Goal: Transaction & Acquisition: Purchase product/service

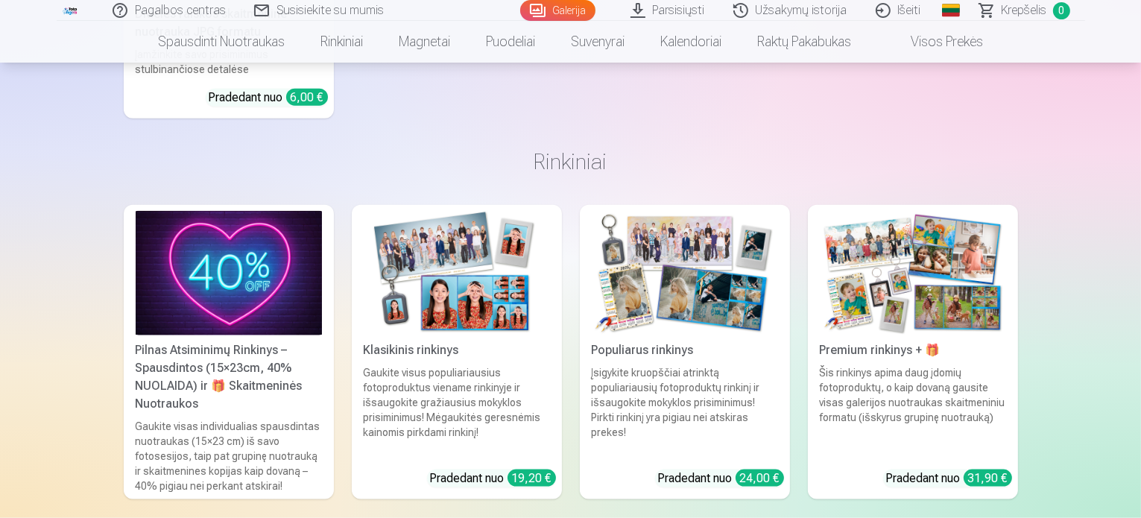
scroll to position [7415, 0]
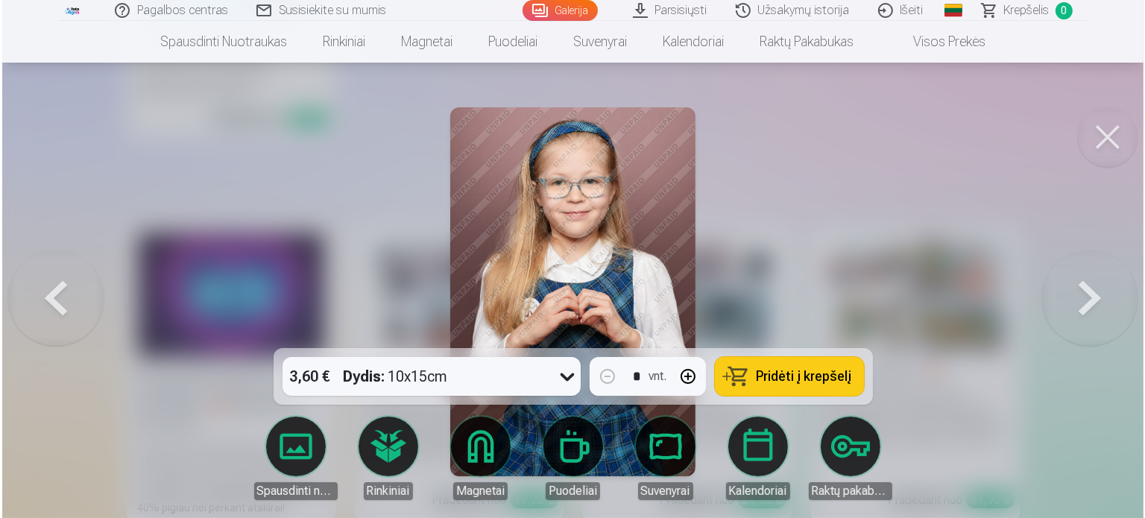
scroll to position [7437, 0]
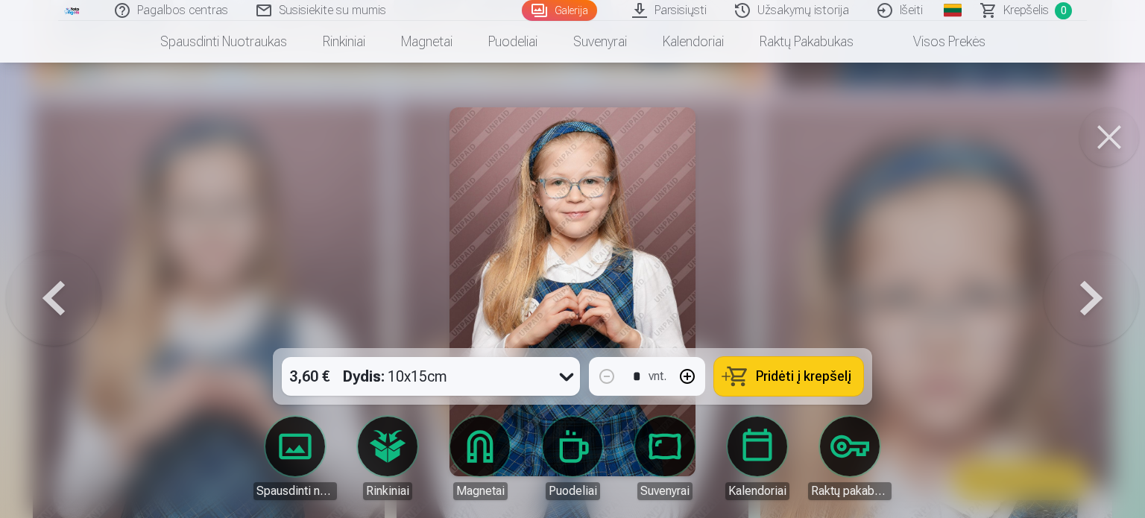
click at [695, 371] on button "button" at bounding box center [687, 376] width 36 height 36
type input "*"
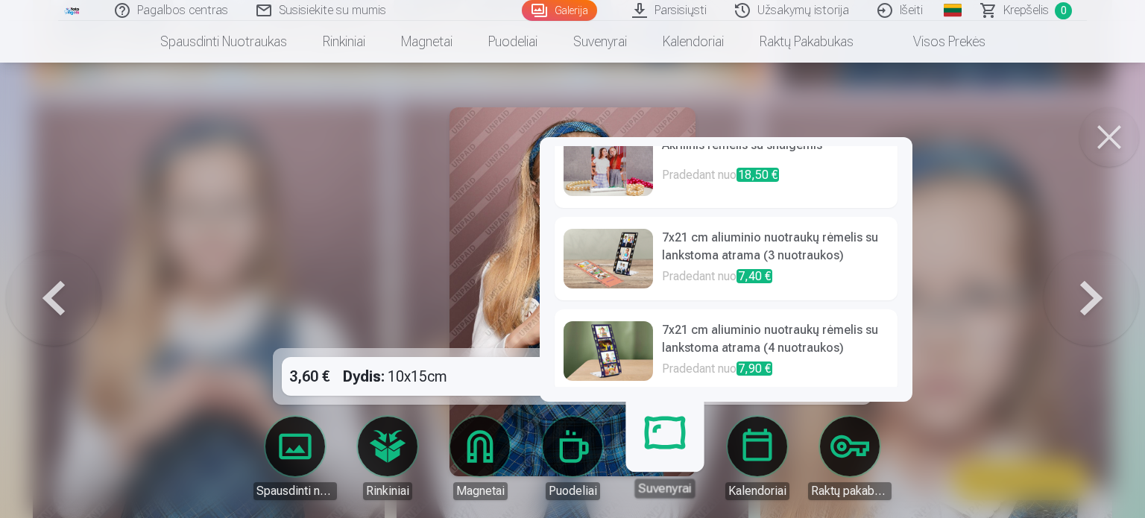
scroll to position [587, 0]
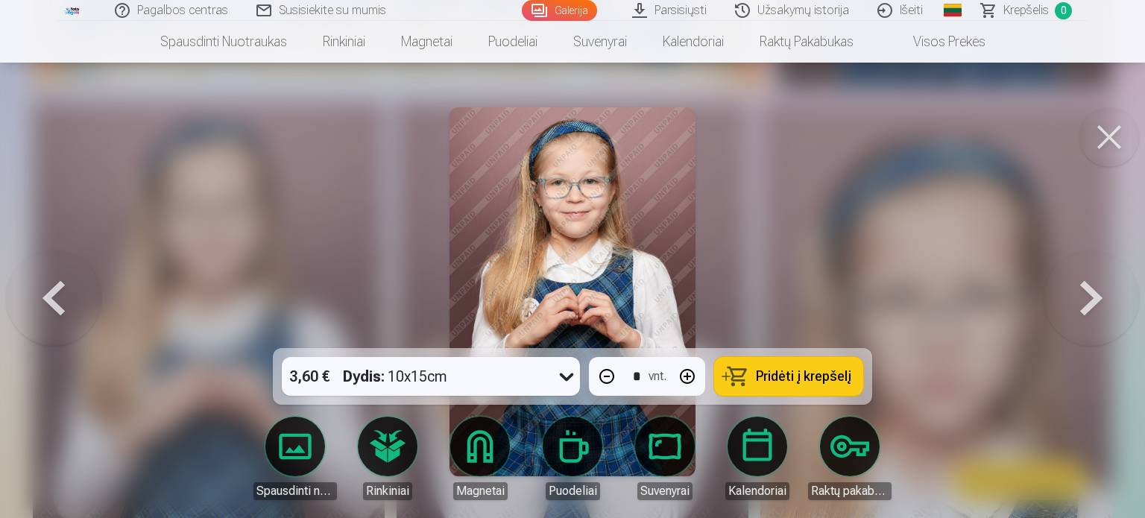
click at [1026, 162] on div at bounding box center [572, 259] width 1145 height 518
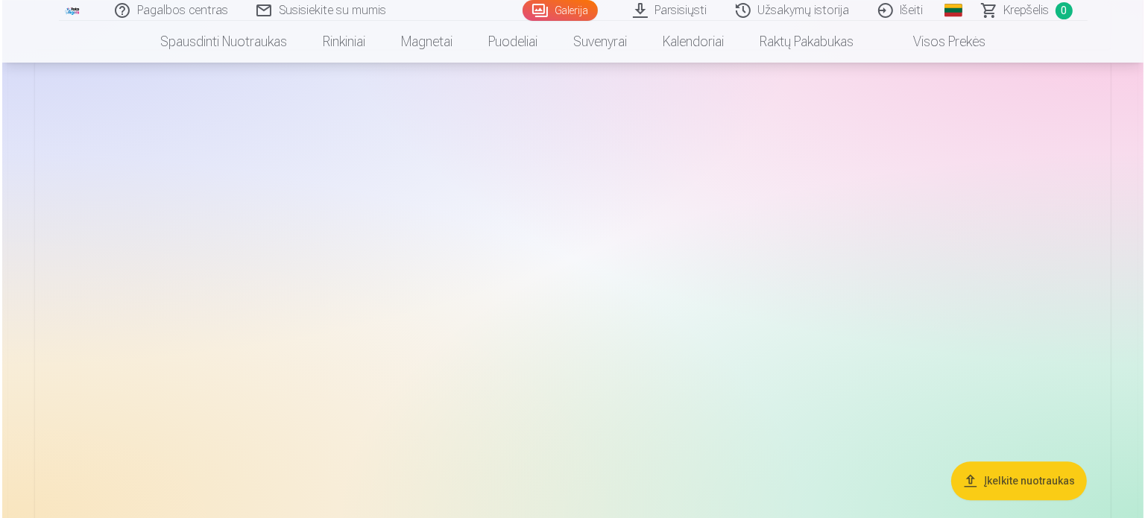
scroll to position [3640, 0]
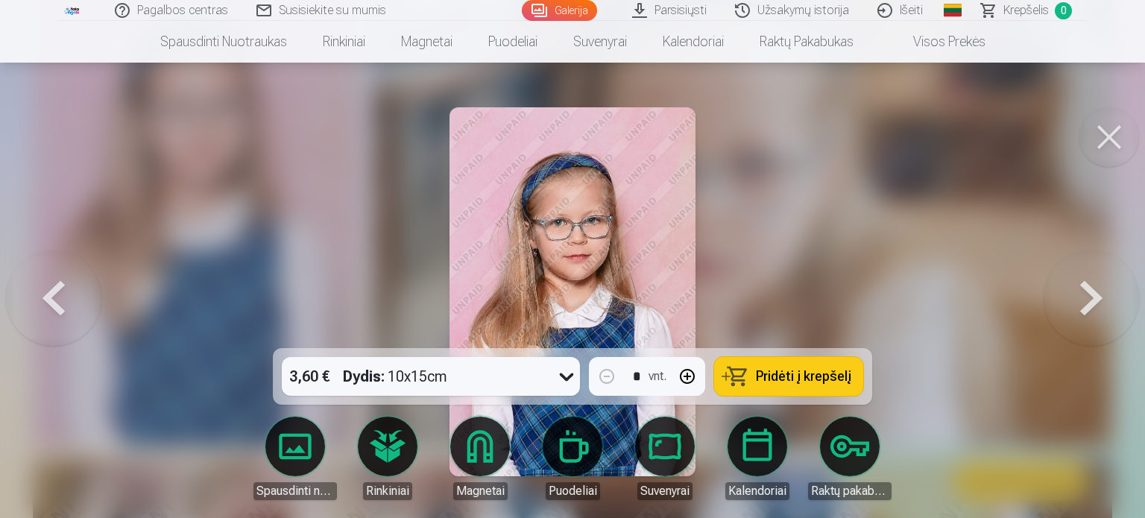
click at [1110, 126] on button at bounding box center [1109, 137] width 60 height 60
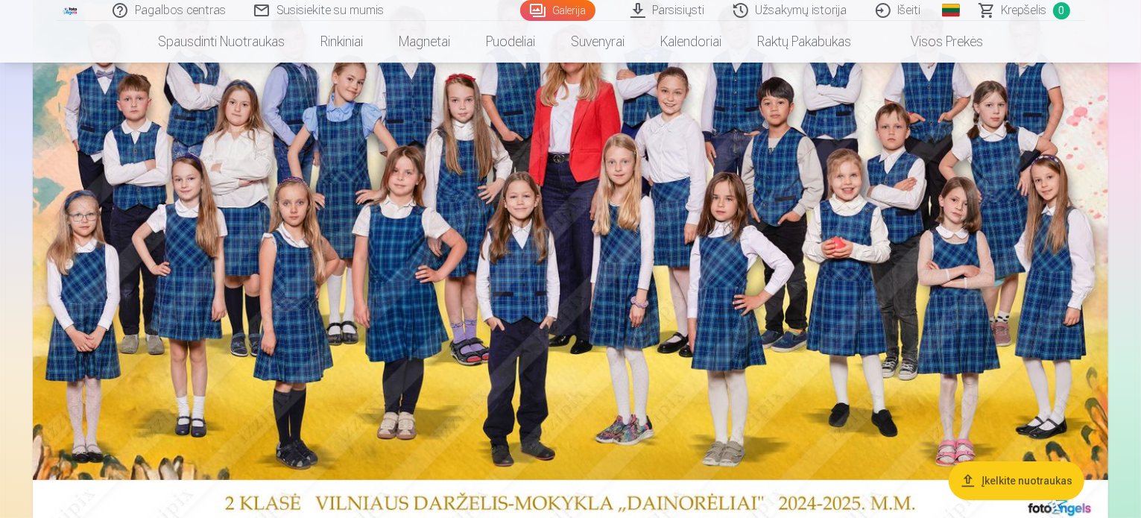
scroll to position [221, 0]
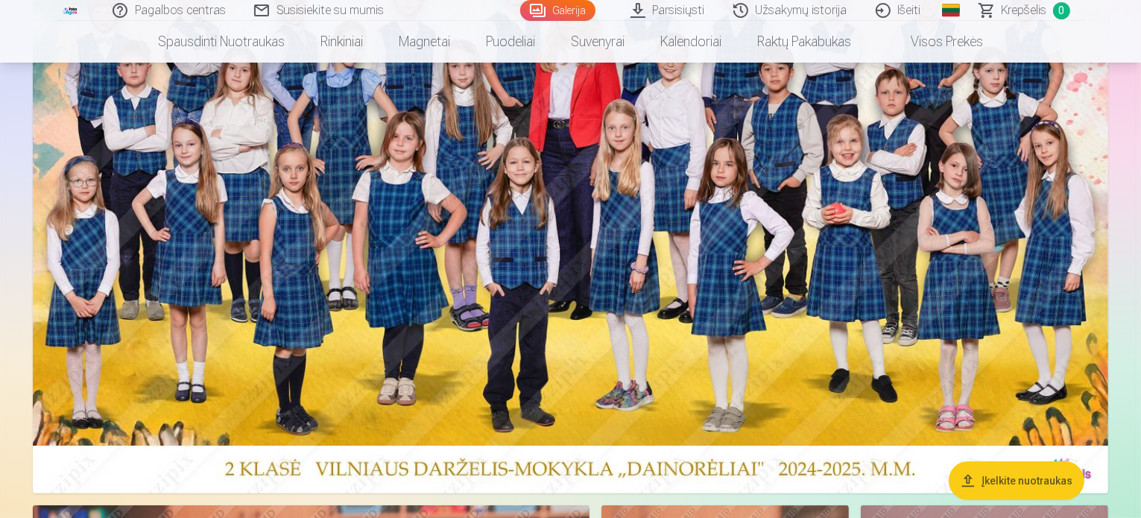
click at [1026, 256] on img at bounding box center [570, 218] width 1075 height 550
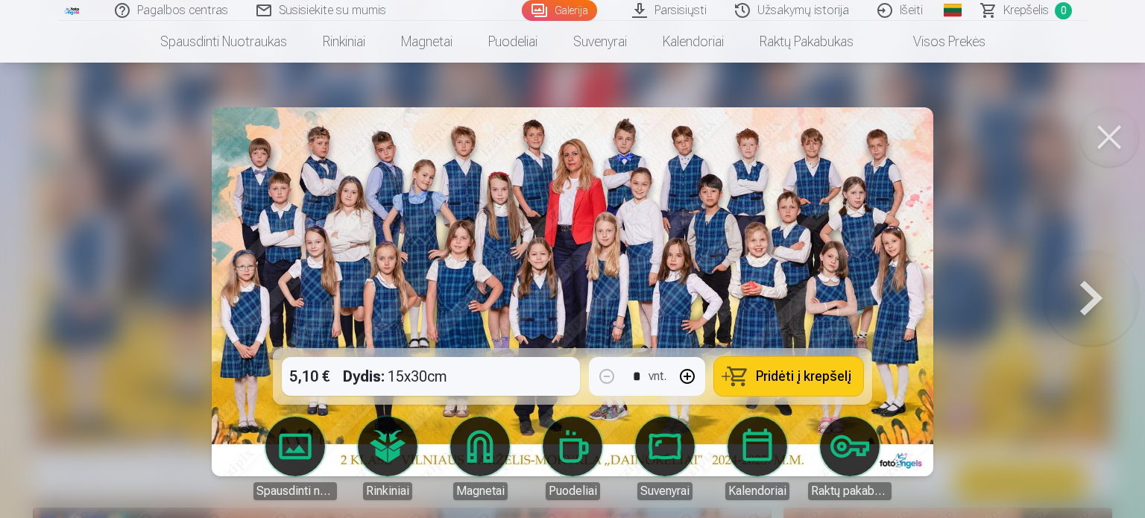
click at [496, 364] on div "5,10 € Dydis : 15x30cm * vnt. Pridėti į krepšelį" at bounding box center [572, 376] width 599 height 57
click at [504, 387] on div "5,10 € Dydis : 15x30cm * vnt. Pridėti į krepšelį" at bounding box center [572, 376] width 599 height 57
click at [375, 367] on div "5,10 € Dydis : 15x30cm * vnt. Pridėti į krepšelį" at bounding box center [572, 376] width 599 height 57
click at [311, 370] on div "5,10 € Dydis : 15x30cm * vnt. Pridėti į krepšelį" at bounding box center [572, 376] width 599 height 57
click at [764, 388] on button "Pridėti į krepšelį" at bounding box center [788, 376] width 149 height 39
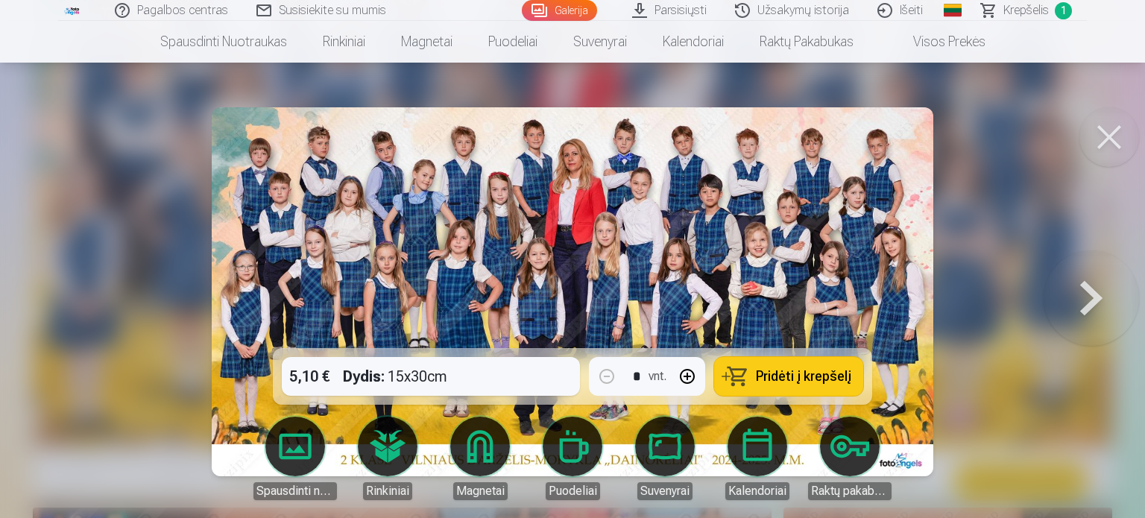
click at [1115, 139] on button at bounding box center [1109, 137] width 60 height 60
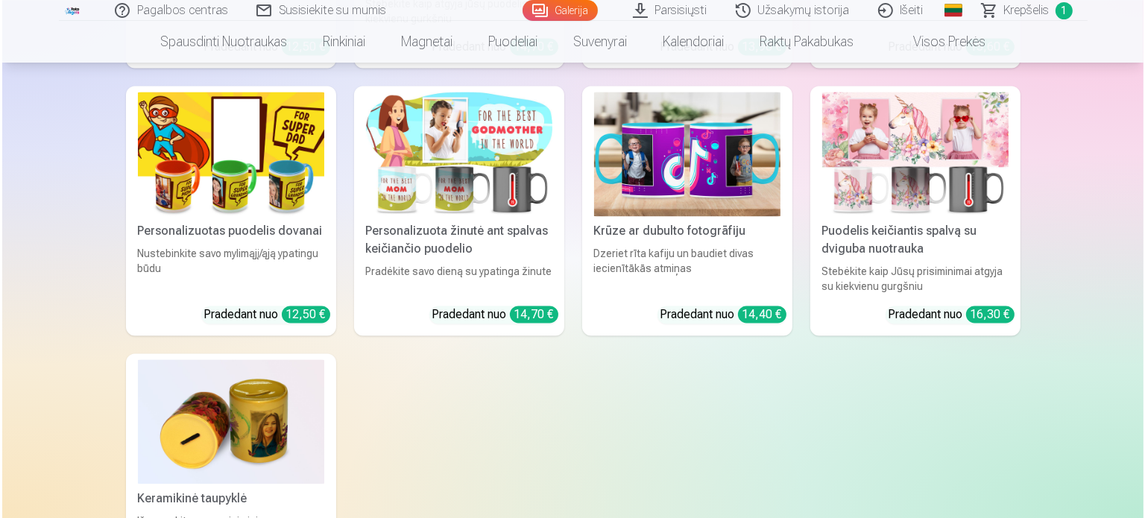
scroll to position [8827, 0]
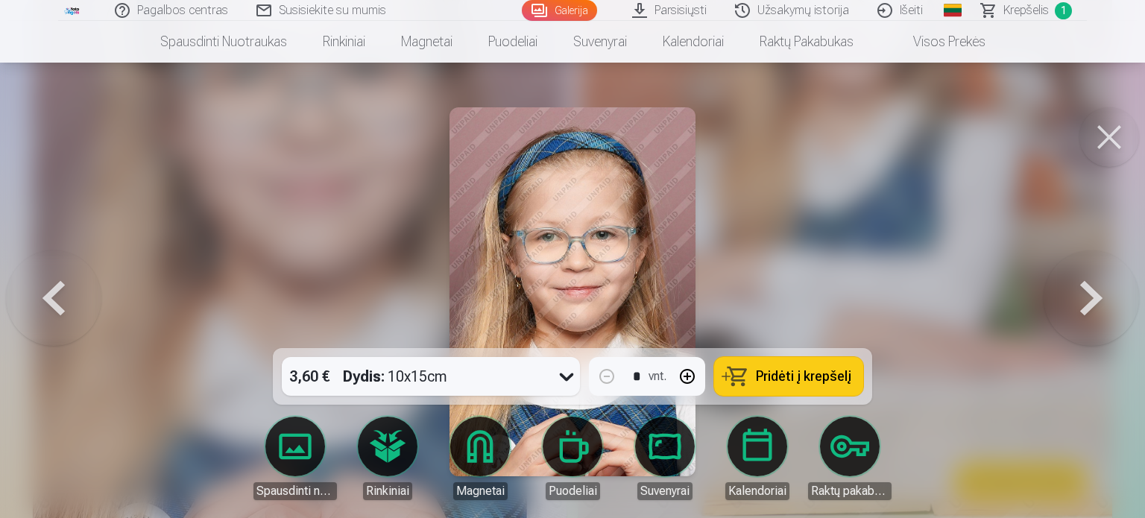
click at [787, 376] on span "Pridėti į krepšelį" at bounding box center [803, 376] width 95 height 13
click at [564, 458] on link "Puodeliai" at bounding box center [572, 458] width 83 height 83
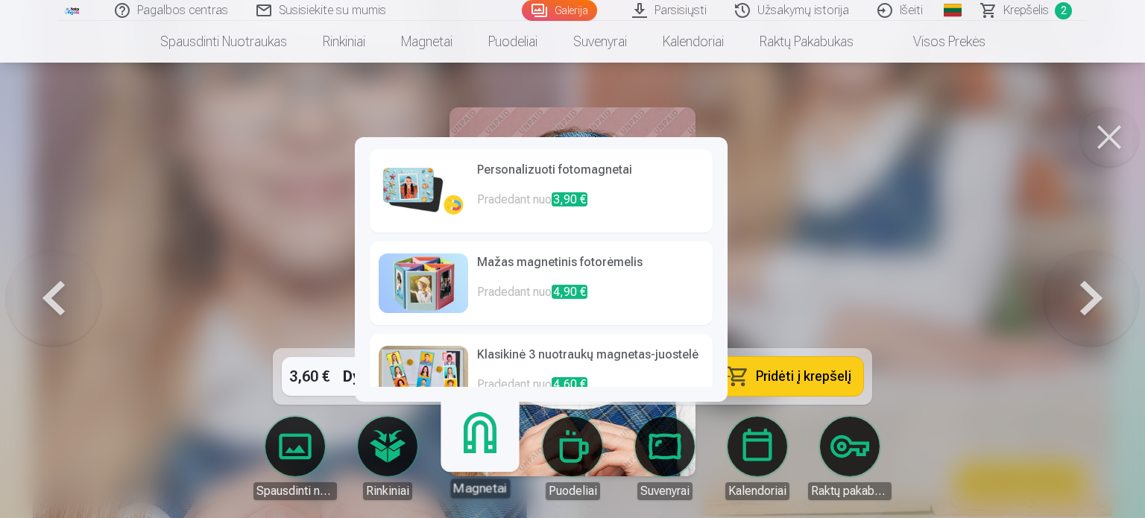
click at [486, 440] on link "Magnetai" at bounding box center [480, 452] width 92 height 92
click at [468, 284] on link "Mažas magnetinis fotorėmelis Pradedant nuo 4,90 €" at bounding box center [541, 282] width 343 height 83
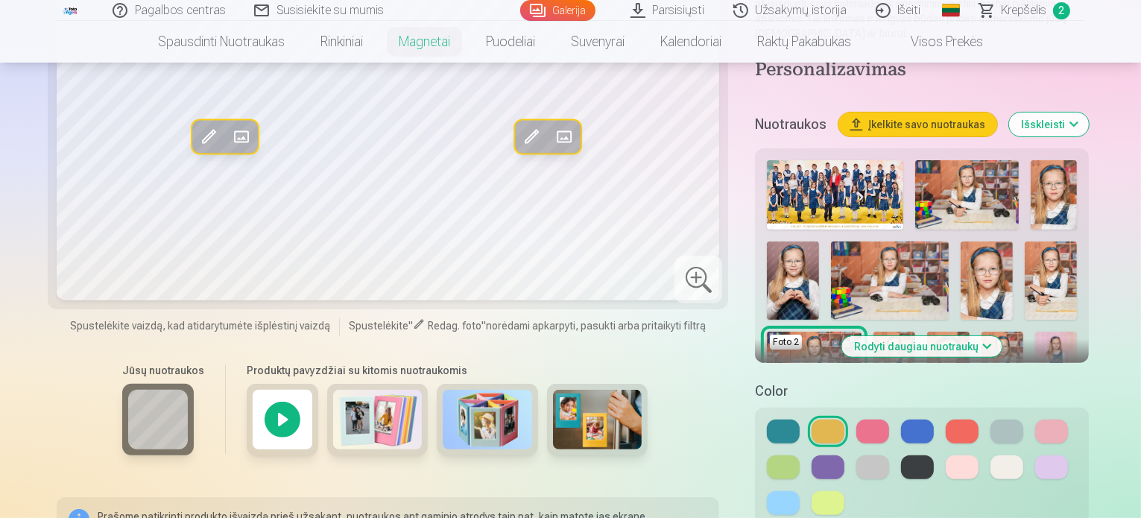
scroll to position [345, 0]
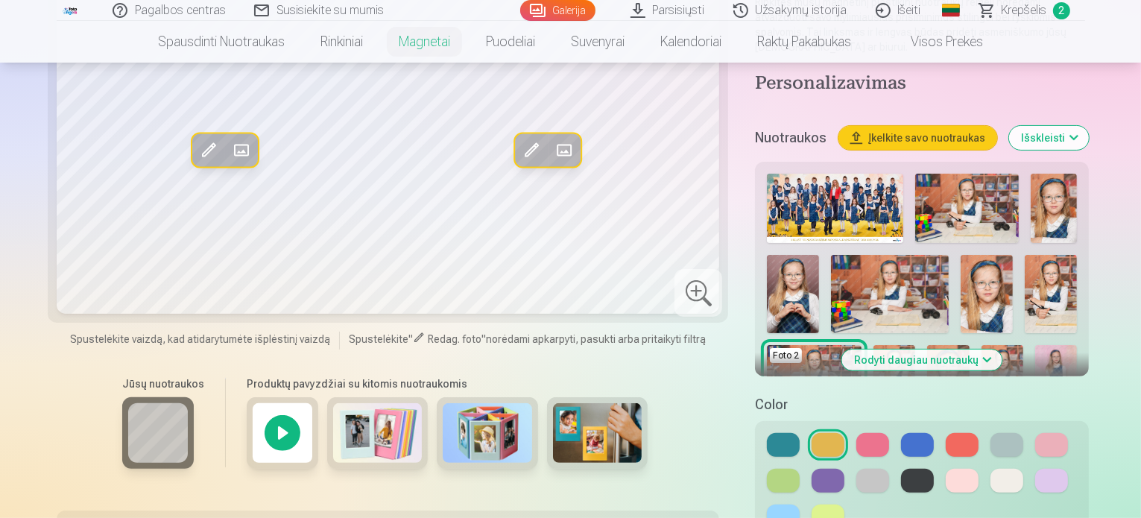
click at [247, 420] on div at bounding box center [283, 433] width 72 height 72
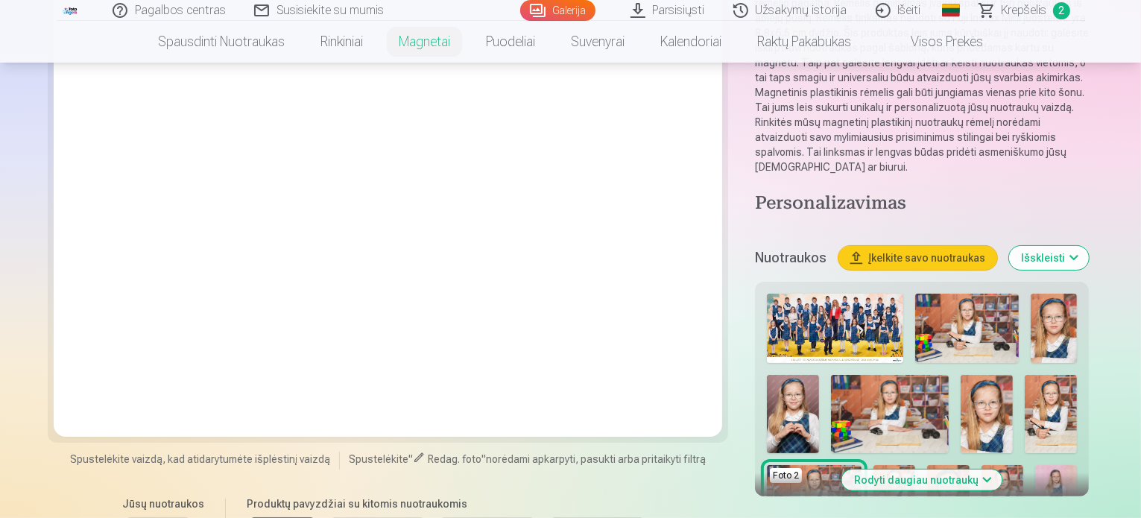
scroll to position [211, 0]
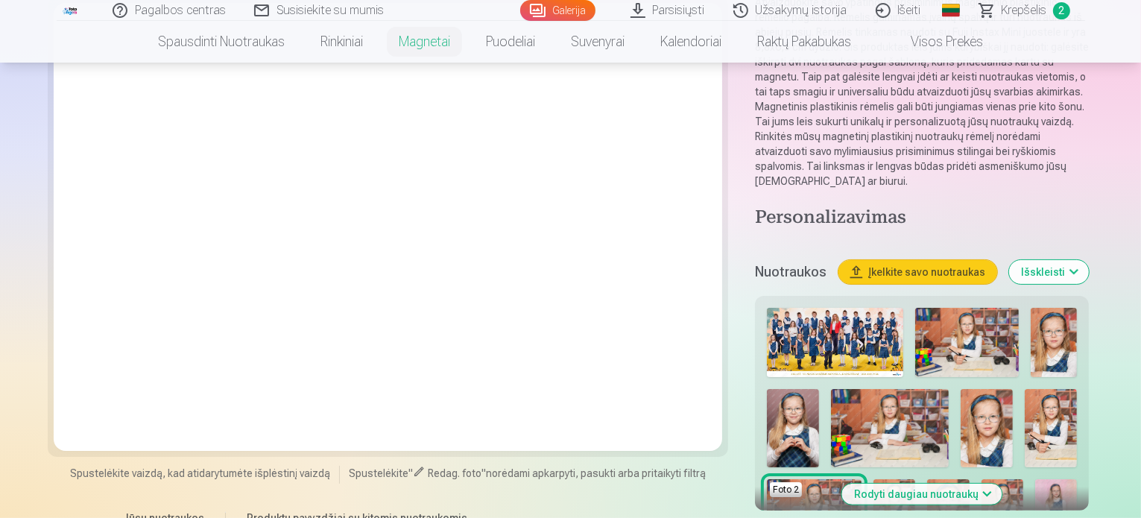
click at [975, 260] on button "Įkelkite savo nuotraukas" at bounding box center [917, 272] width 159 height 24
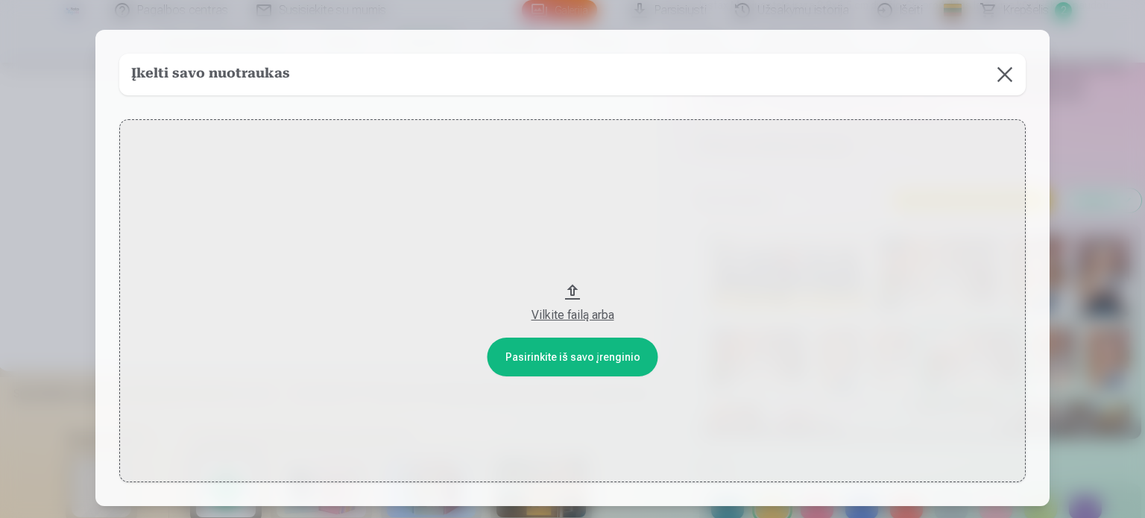
click at [1013, 71] on button at bounding box center [1005, 75] width 42 height 42
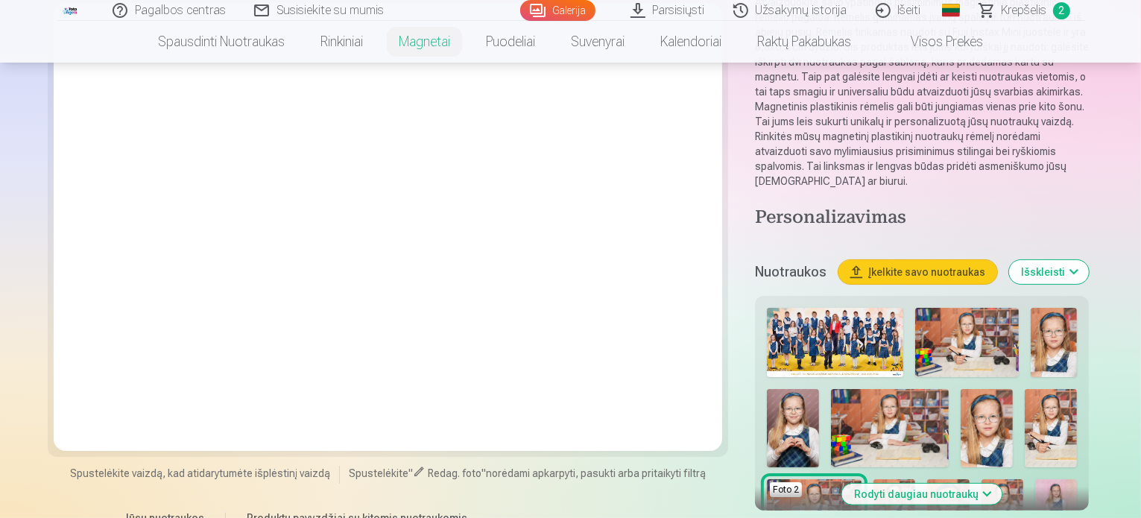
click at [961, 389] on img at bounding box center [987, 428] width 52 height 78
click at [969, 479] on img at bounding box center [948, 510] width 42 height 63
click at [981, 484] on button "Rodyti daugiau nuotraukų" at bounding box center [922, 494] width 160 height 21
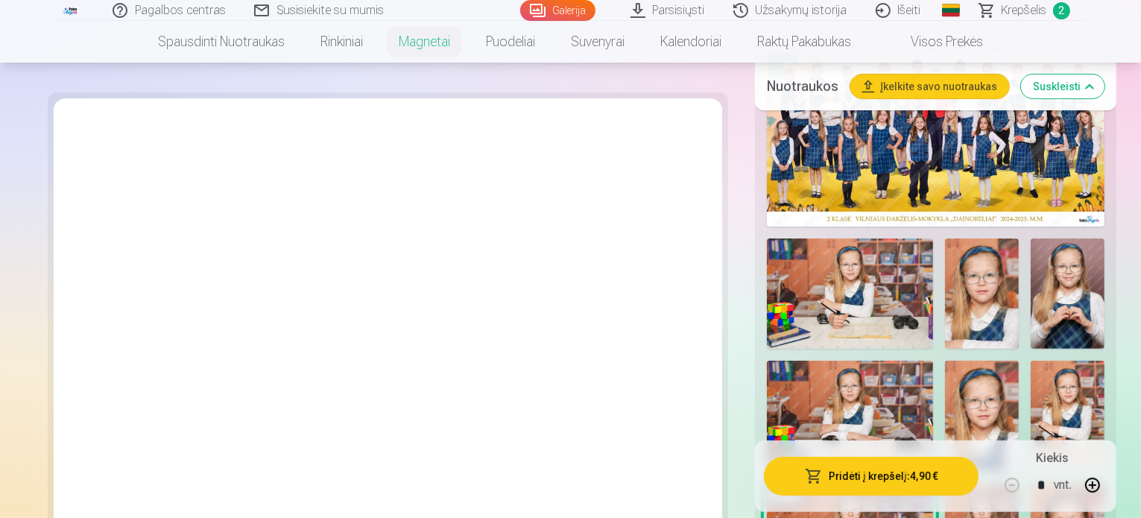
scroll to position [467, 0]
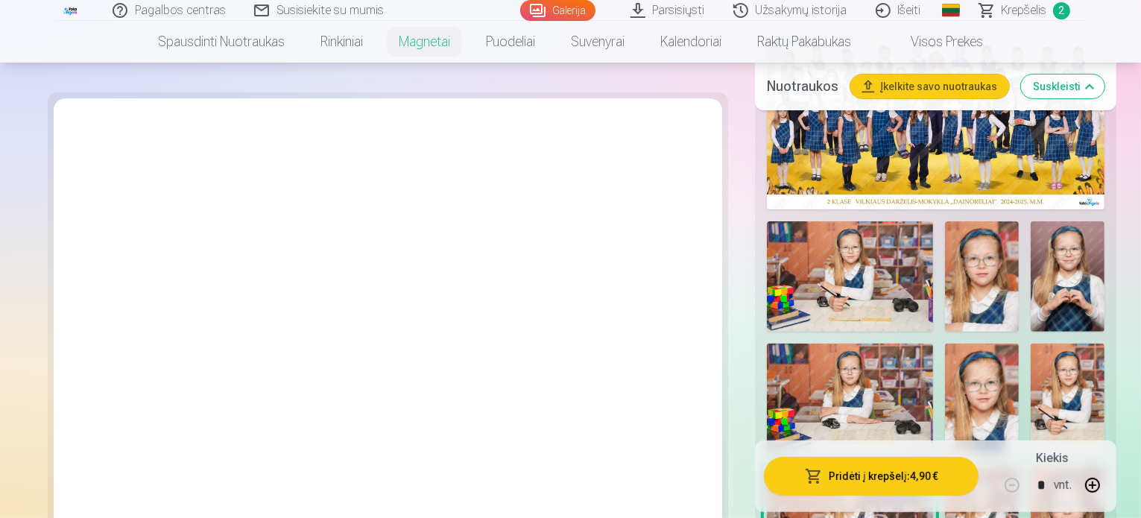
click at [945, 221] on img at bounding box center [982, 276] width 74 height 111
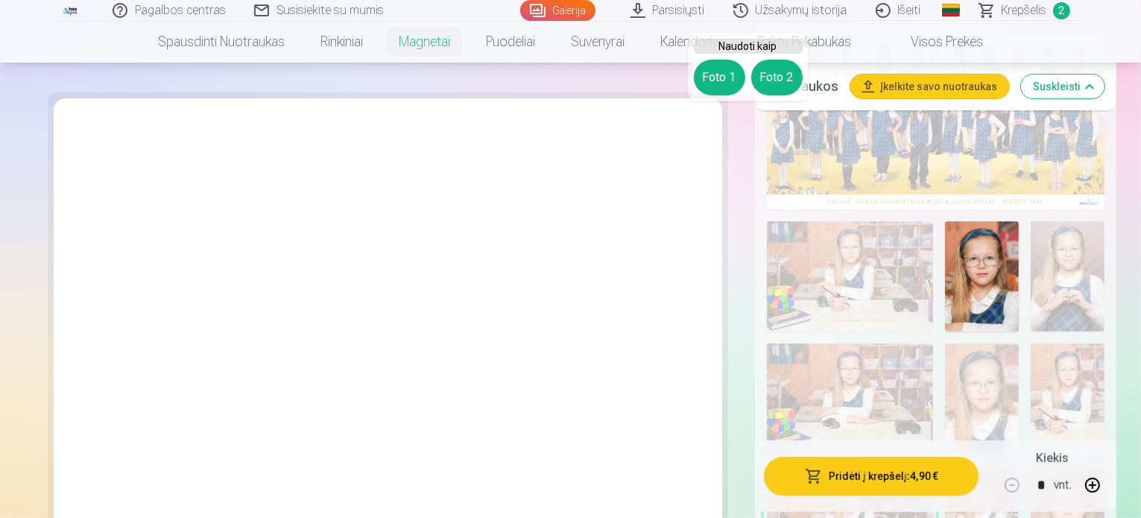
click at [713, 80] on button "Foto 1" at bounding box center [719, 78] width 51 height 36
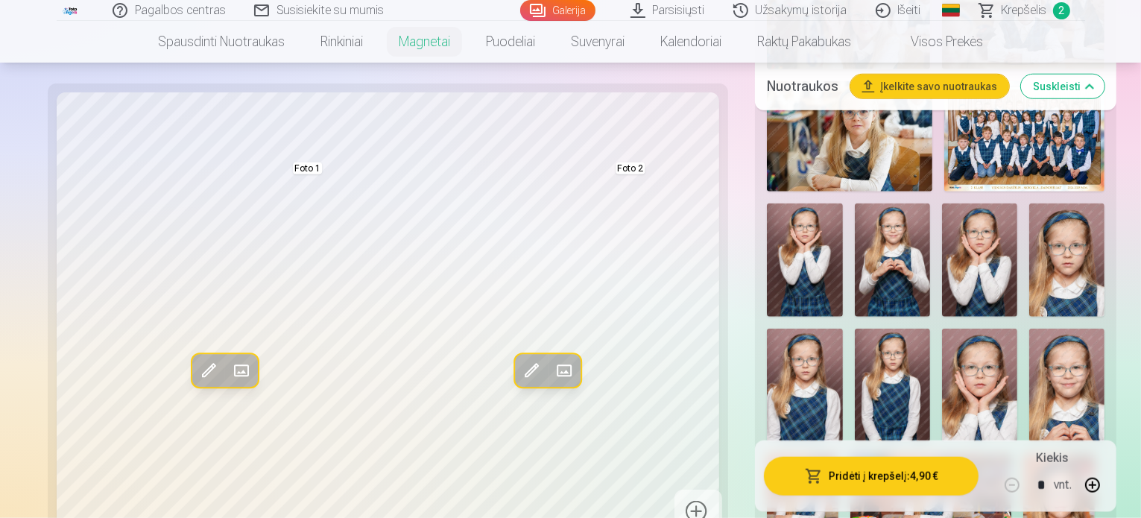
scroll to position [1377, 0]
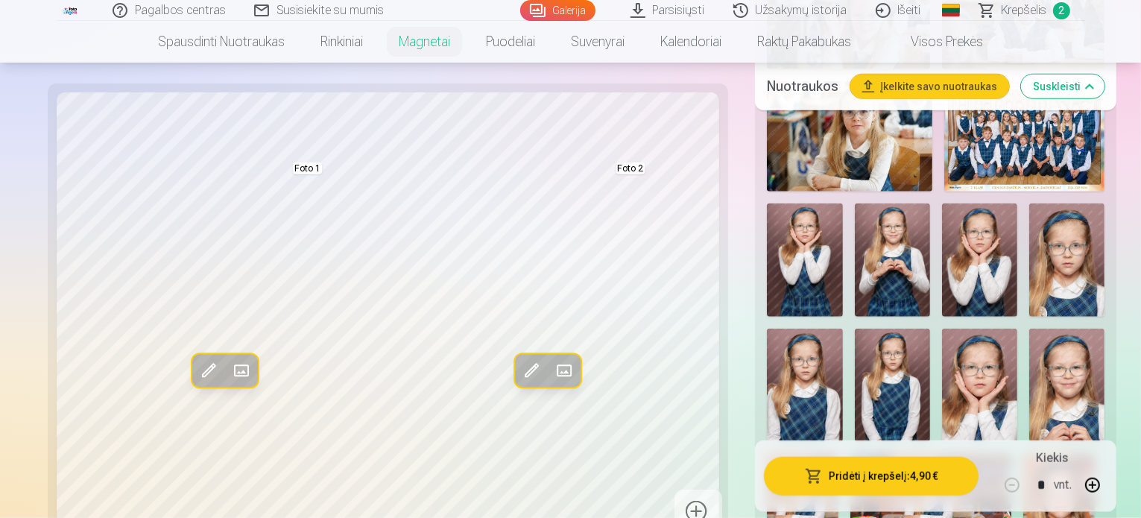
scroll to position [1434, 0]
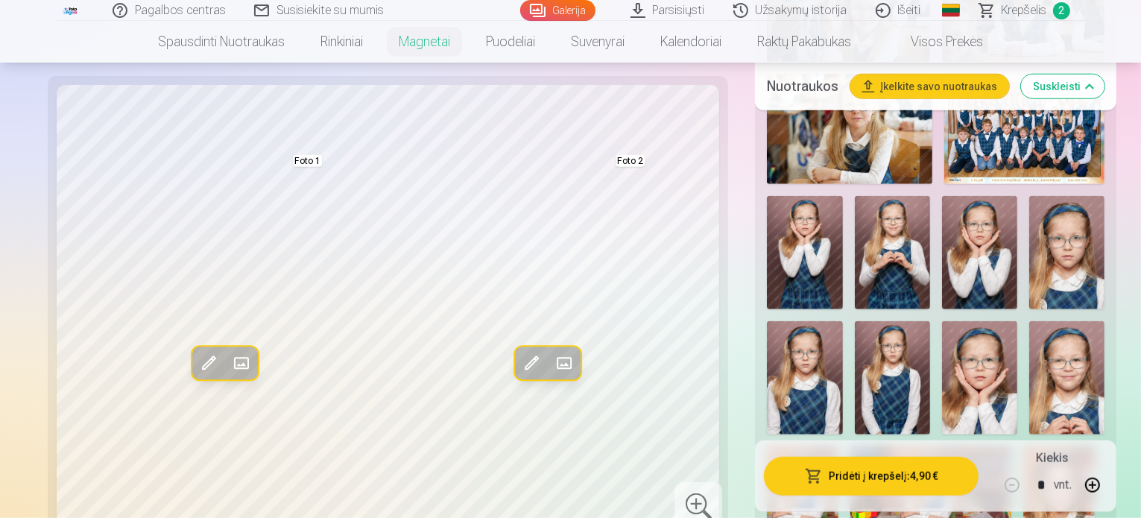
scroll to position [1401, 0]
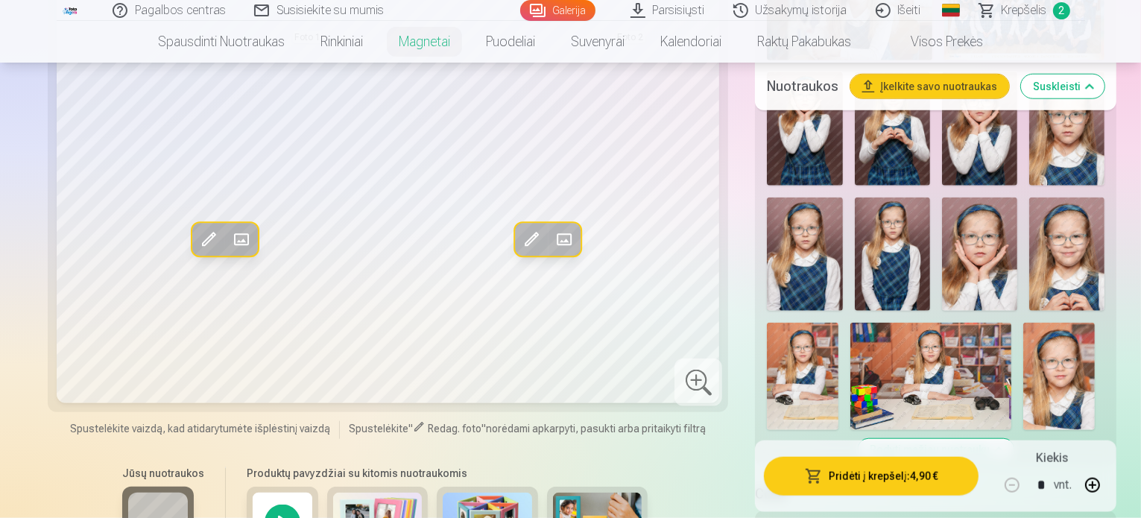
scroll to position [1523, 0]
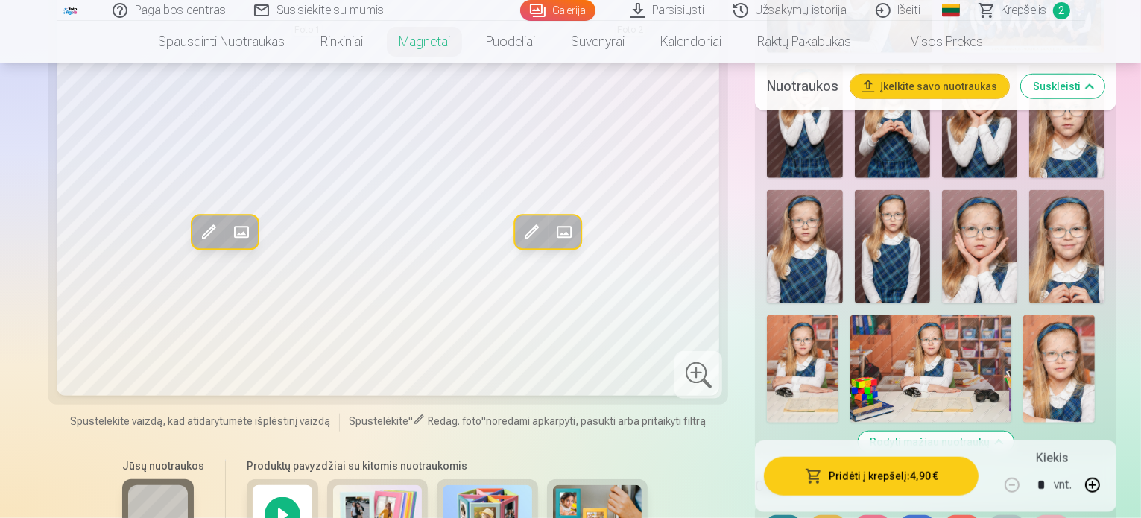
click at [901, 515] on button at bounding box center [917, 527] width 33 height 24
click at [767, 515] on button at bounding box center [783, 527] width 33 height 24
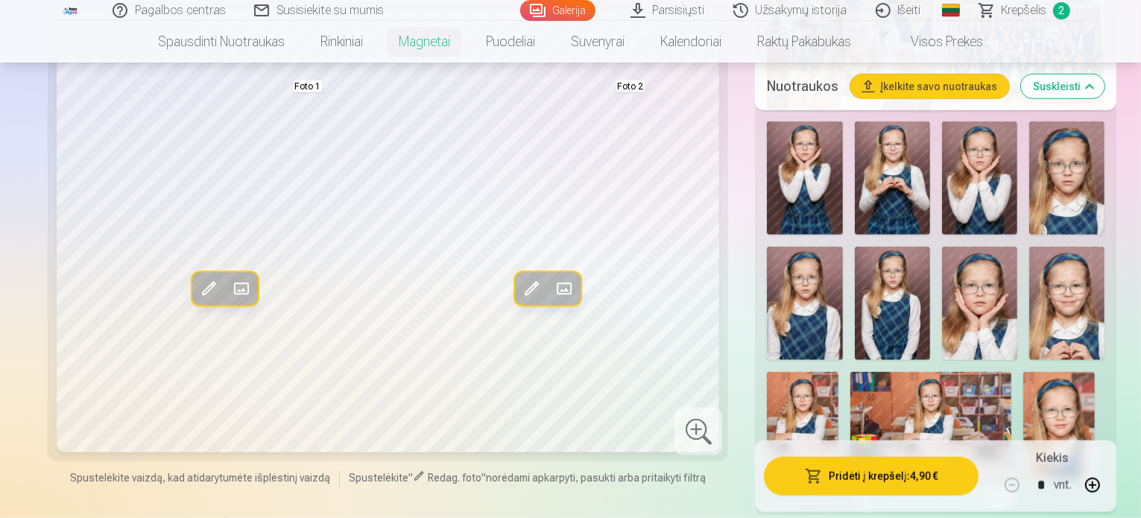
scroll to position [1483, 0]
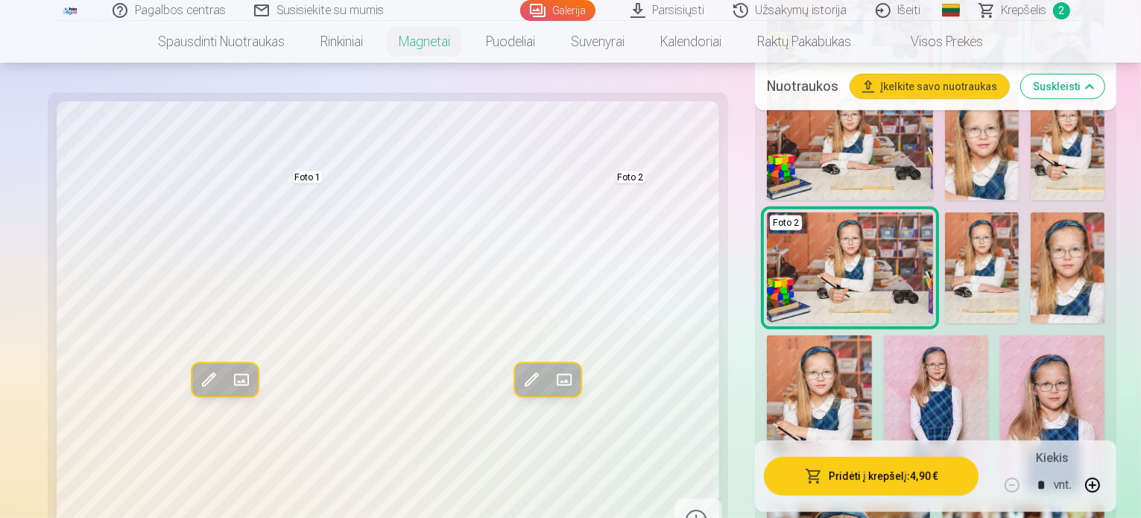
scroll to position [704, 0]
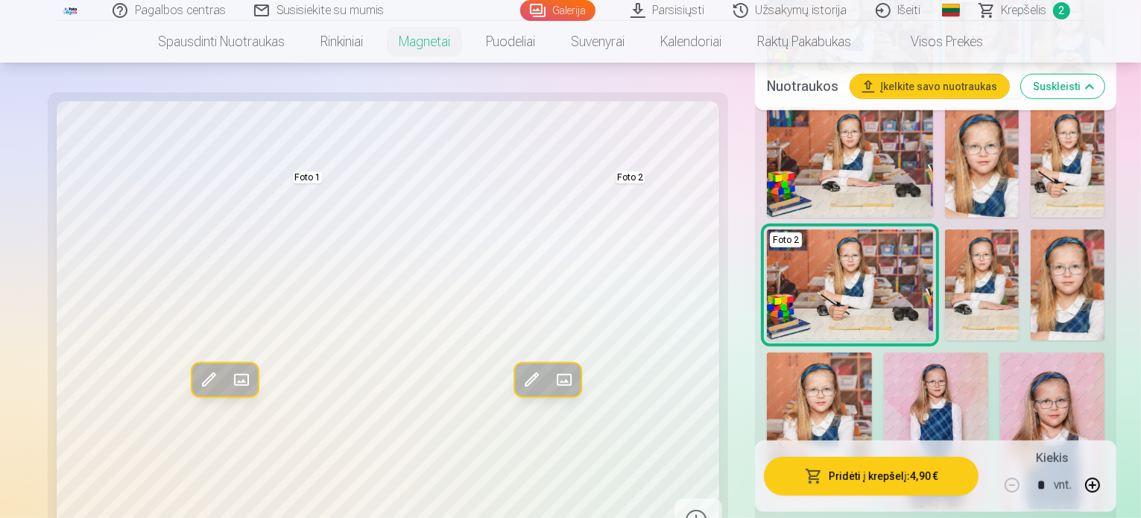
click at [1000, 353] on img at bounding box center [1052, 431] width 104 height 157
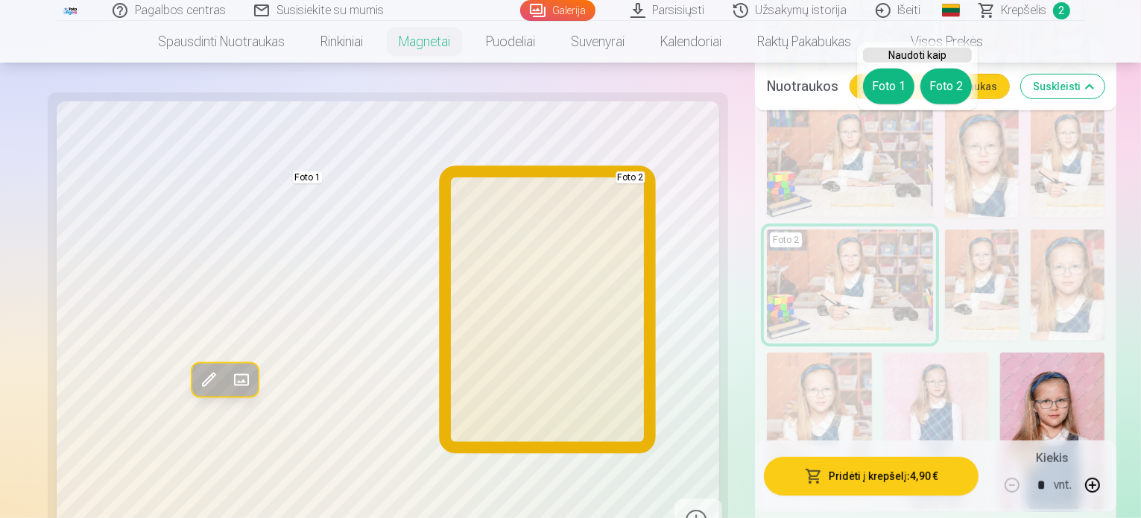
click at [944, 76] on button "Foto 2" at bounding box center [945, 87] width 51 height 36
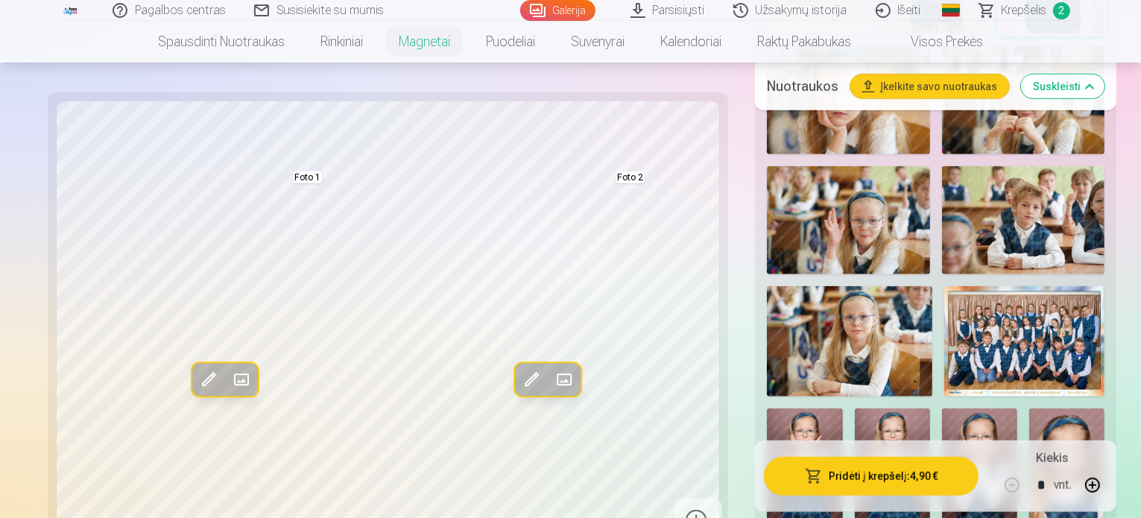
scroll to position [1163, 0]
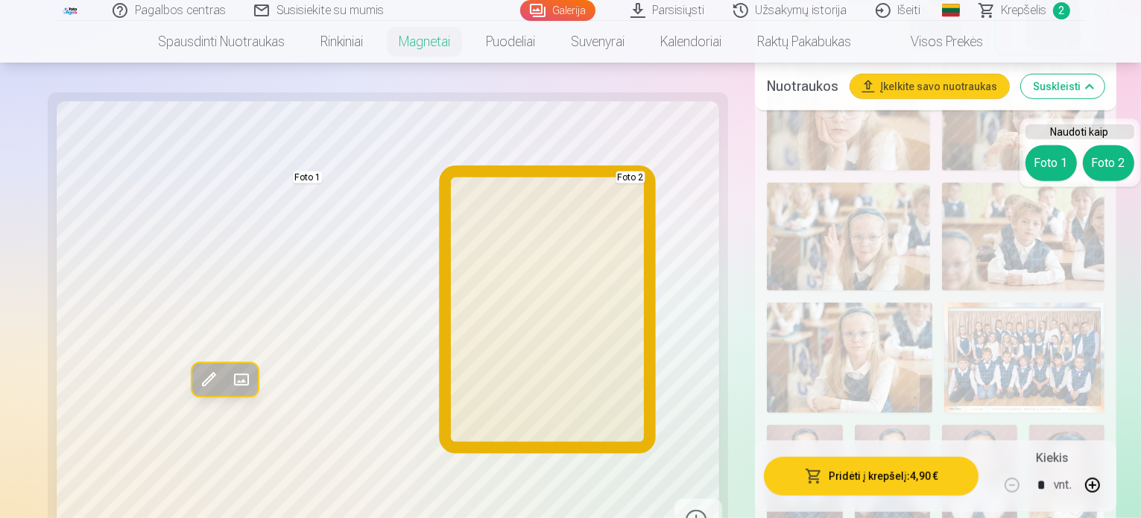
click at [1112, 151] on button "Foto 2" at bounding box center [1108, 163] width 51 height 36
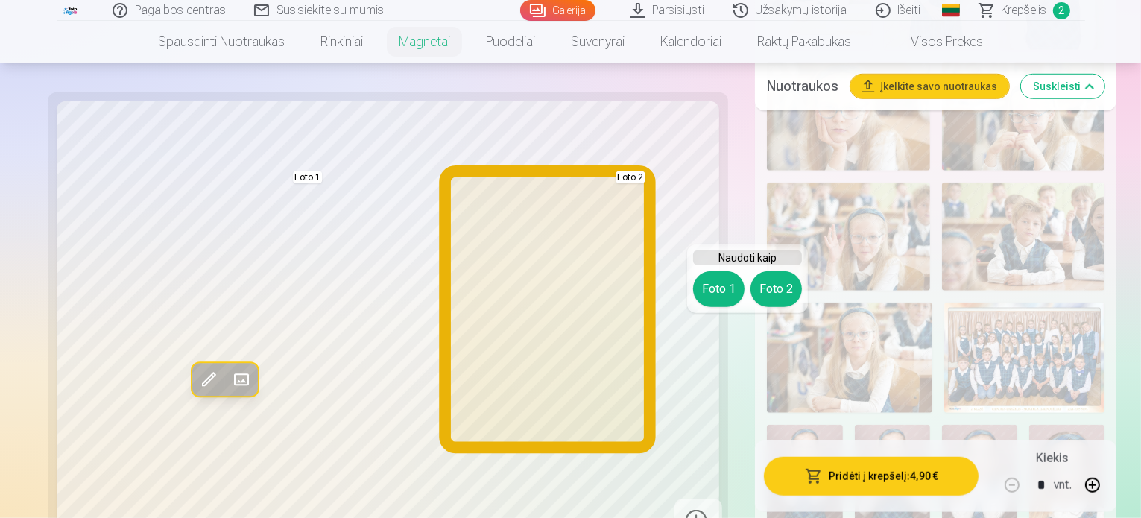
click at [780, 284] on button "Foto 2" at bounding box center [776, 289] width 51 height 36
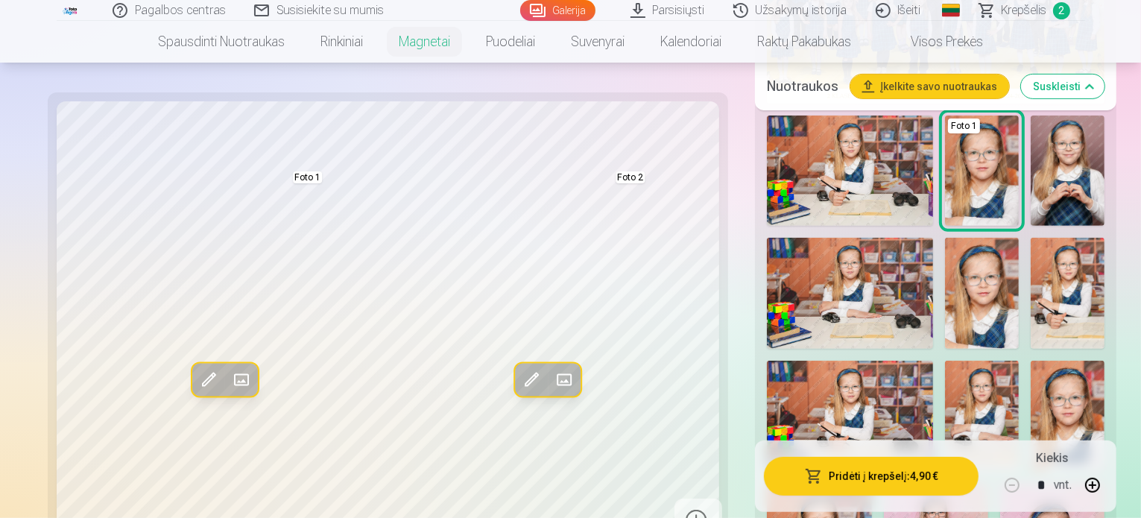
scroll to position [557, 0]
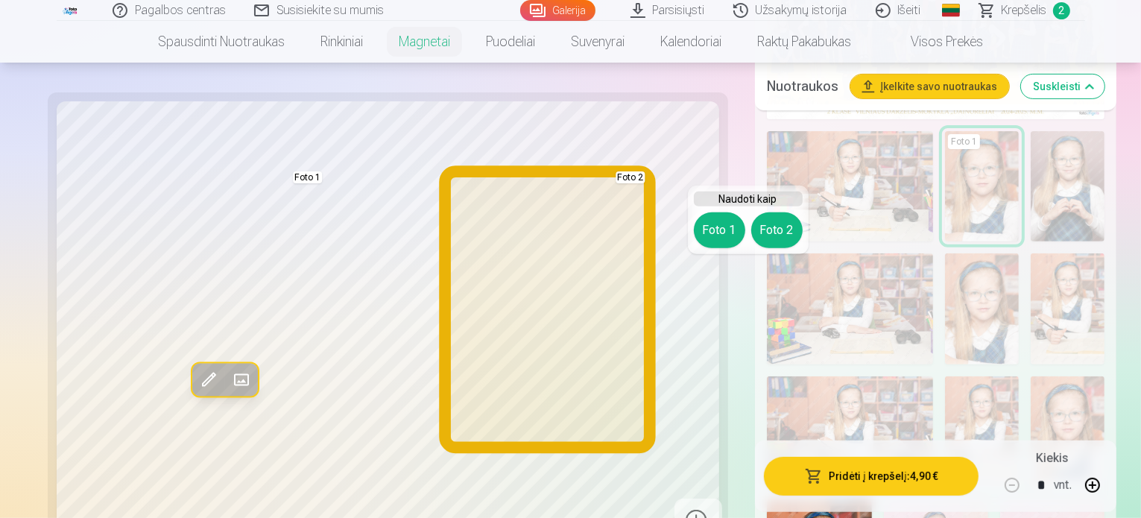
click at [767, 236] on button "Foto 2" at bounding box center [776, 230] width 51 height 36
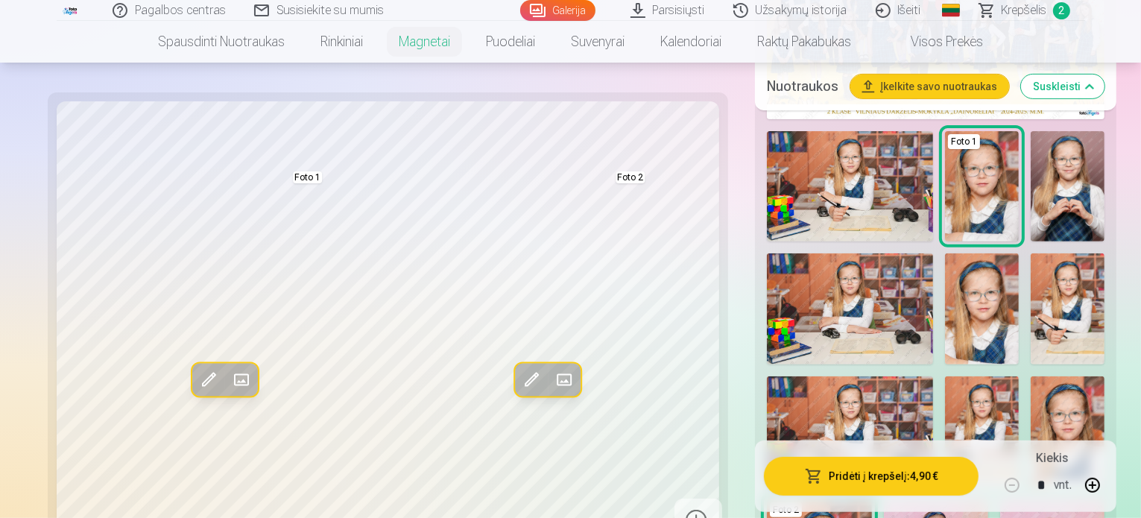
click at [1099, 376] on img at bounding box center [1068, 431] width 74 height 111
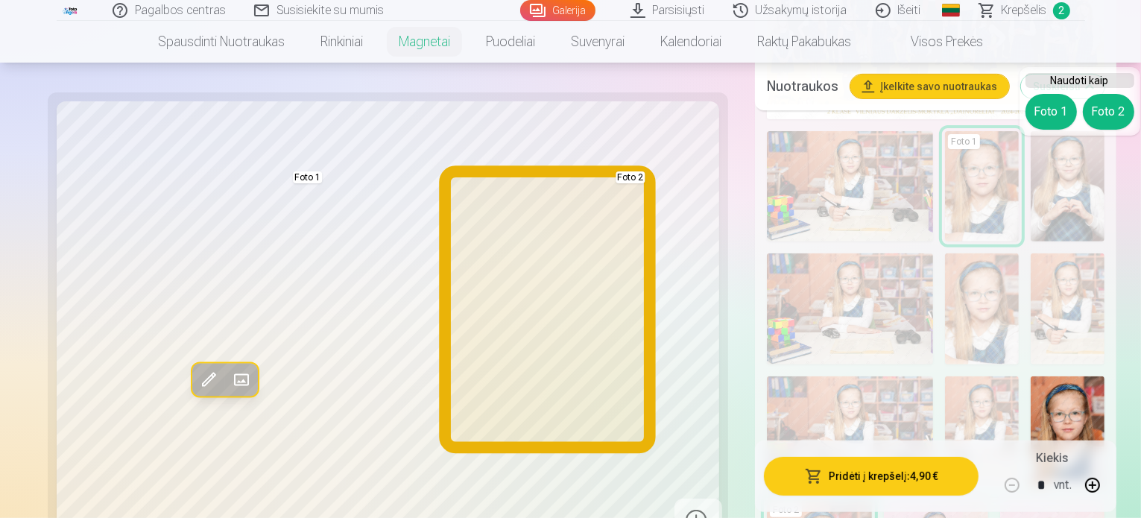
click at [1101, 121] on button "Foto 2" at bounding box center [1108, 112] width 51 height 36
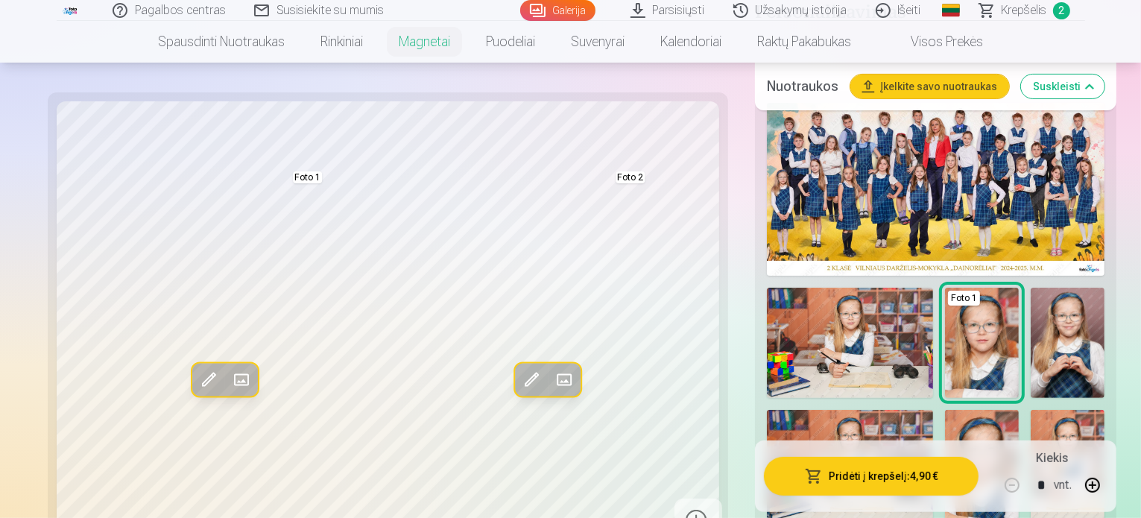
scroll to position [410, 0]
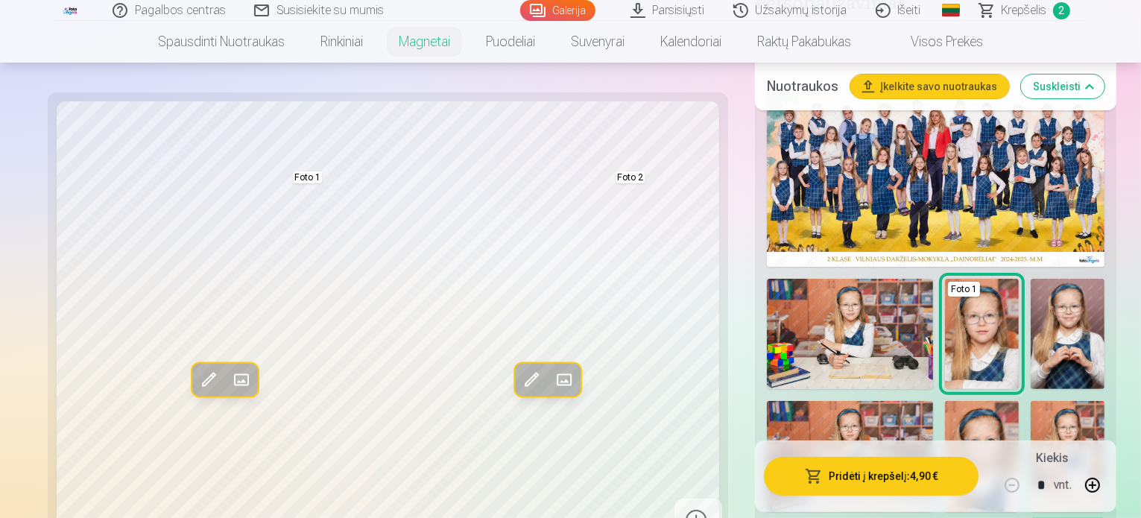
click at [1031, 279] on img at bounding box center [1068, 334] width 74 height 111
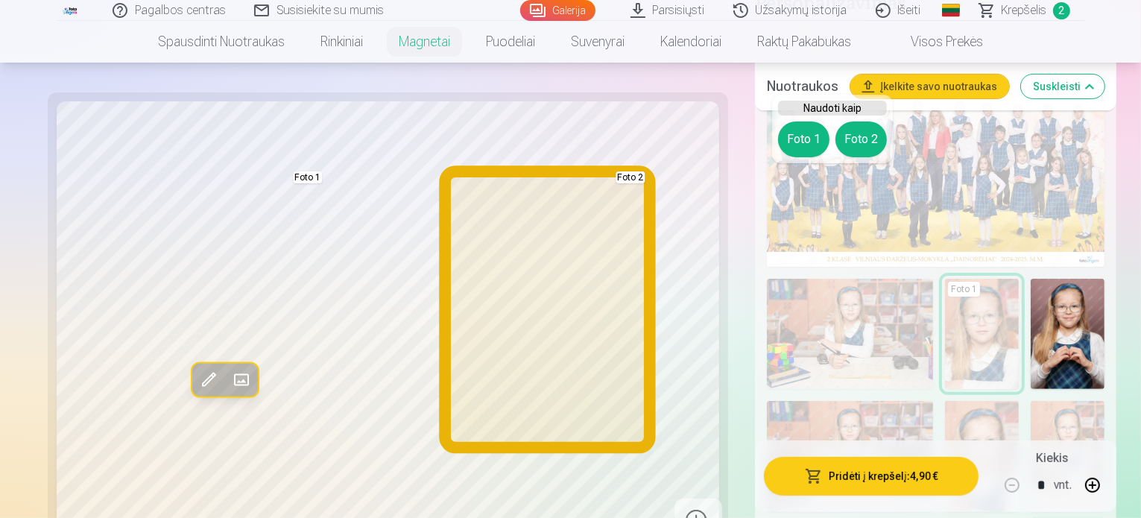
click at [866, 124] on button "Foto 2" at bounding box center [860, 139] width 51 height 36
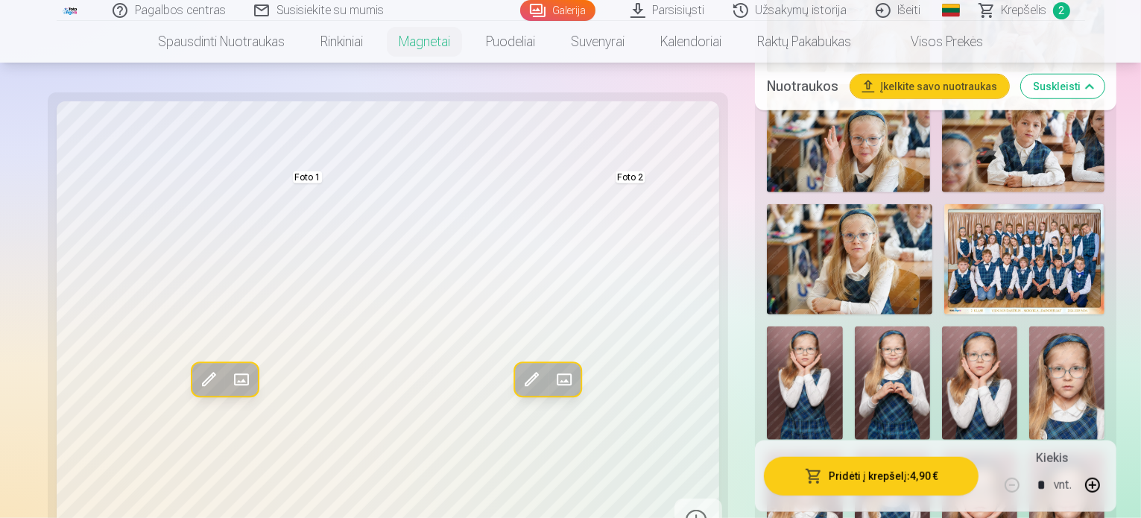
scroll to position [1270, 0]
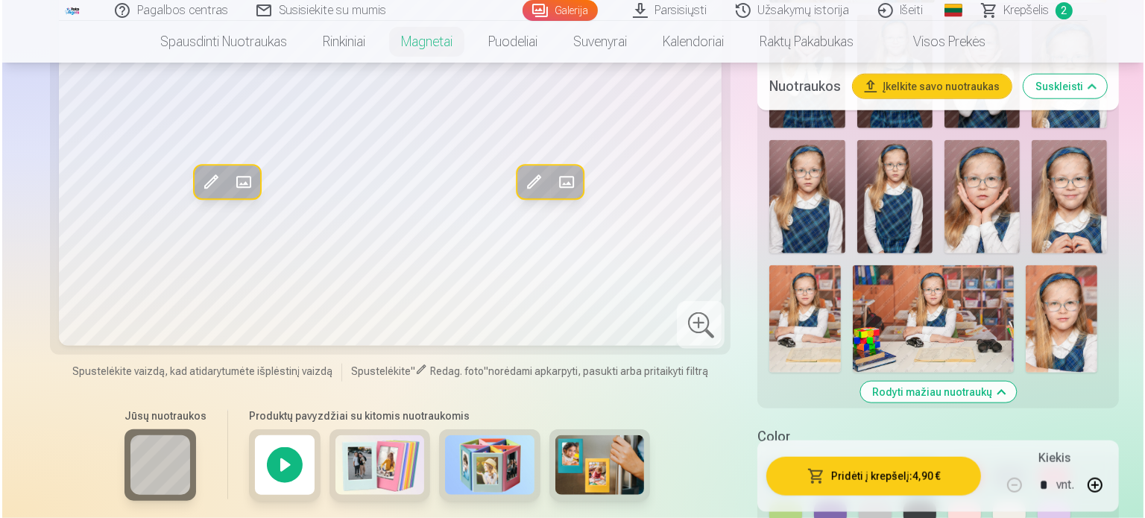
scroll to position [1614, 0]
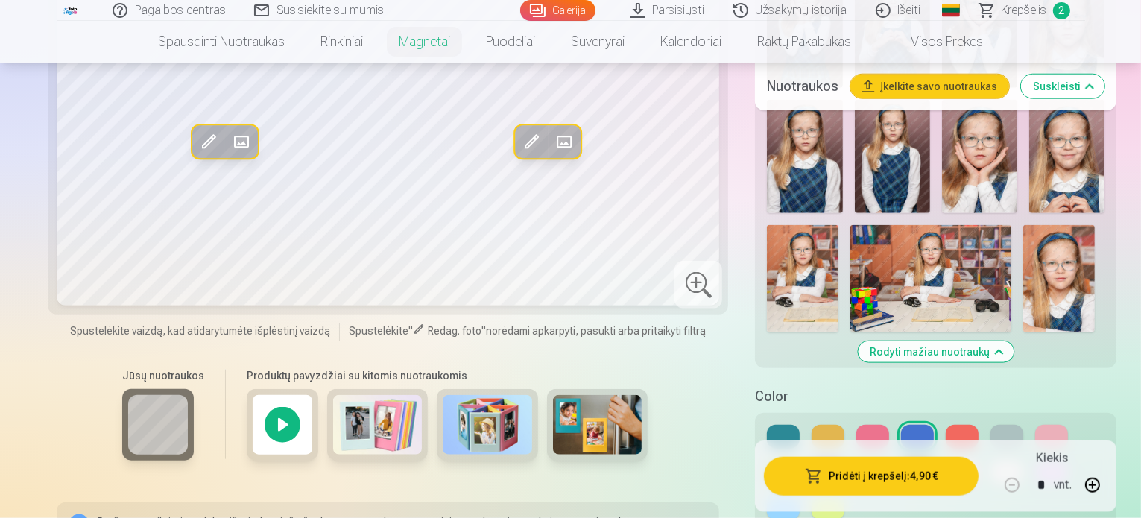
click at [800, 496] on button at bounding box center [783, 508] width 33 height 24
click at [805, 469] on span "button" at bounding box center [814, 476] width 18 height 15
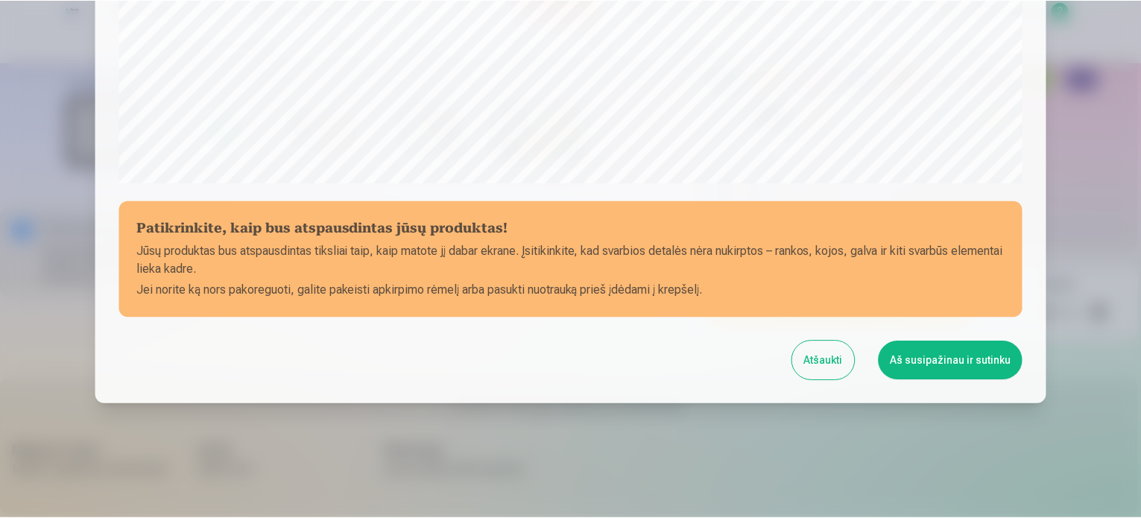
scroll to position [555, 0]
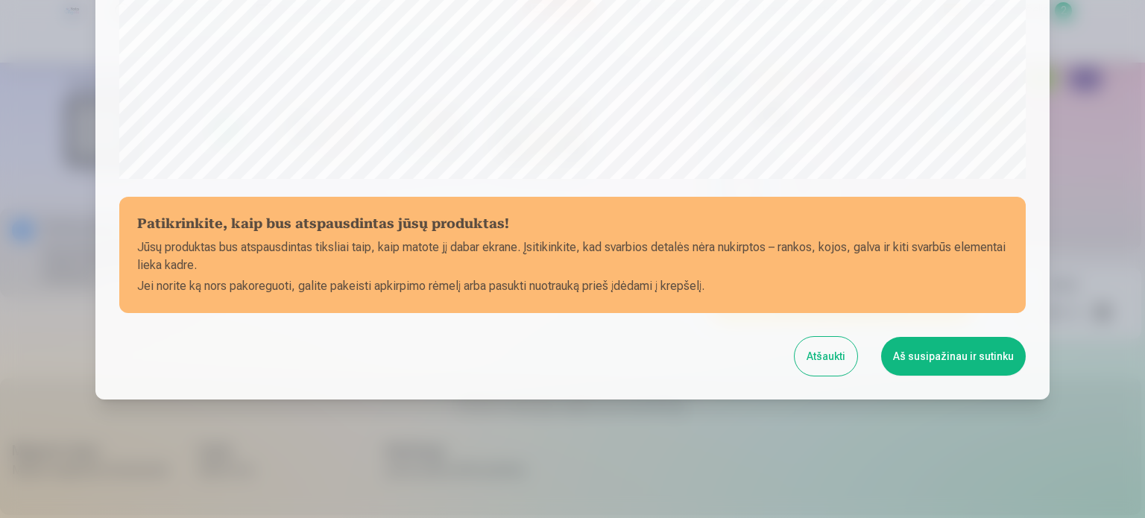
click at [948, 353] on button "Aš susipažinau ir sutinku" at bounding box center [953, 356] width 145 height 39
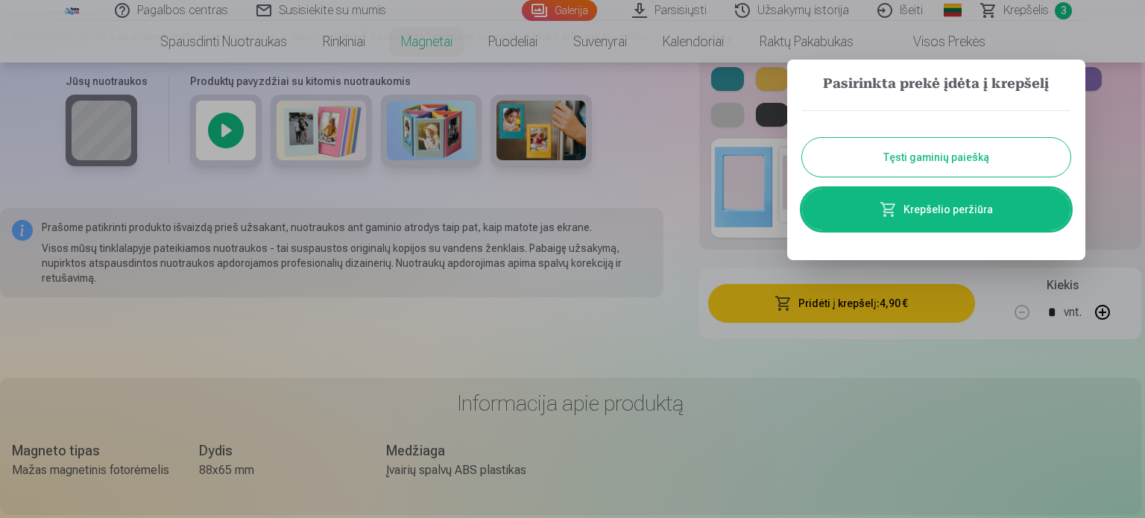
click at [1106, 105] on div at bounding box center [572, 259] width 1145 height 518
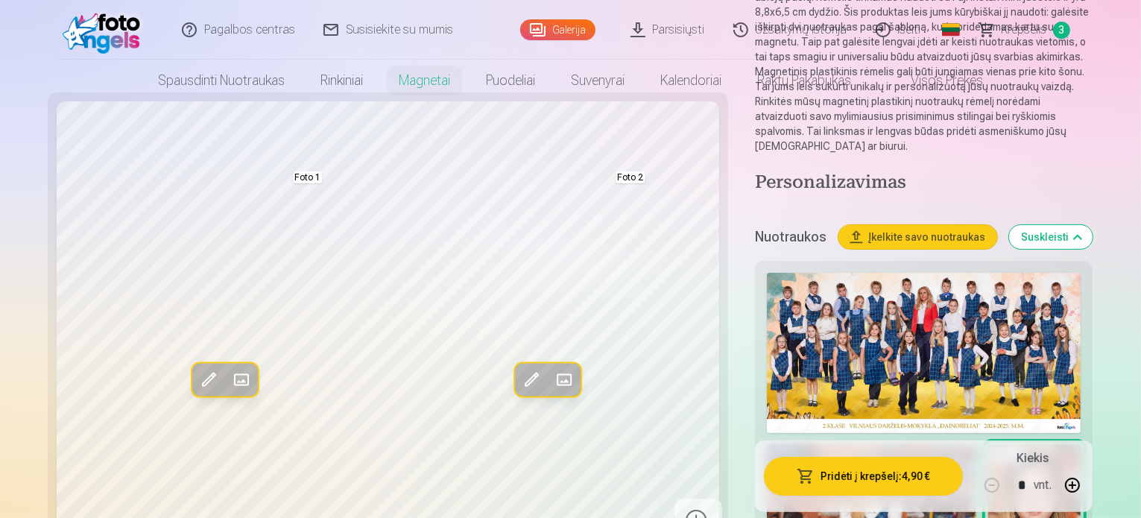
scroll to position [0, 0]
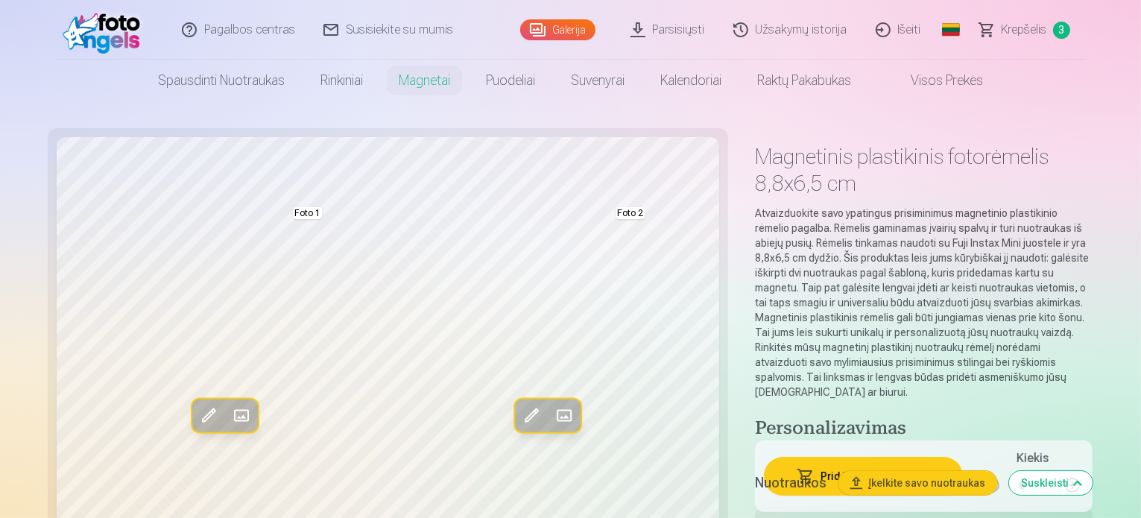
click at [999, 36] on link "Krepšelis 3" at bounding box center [1025, 30] width 119 height 60
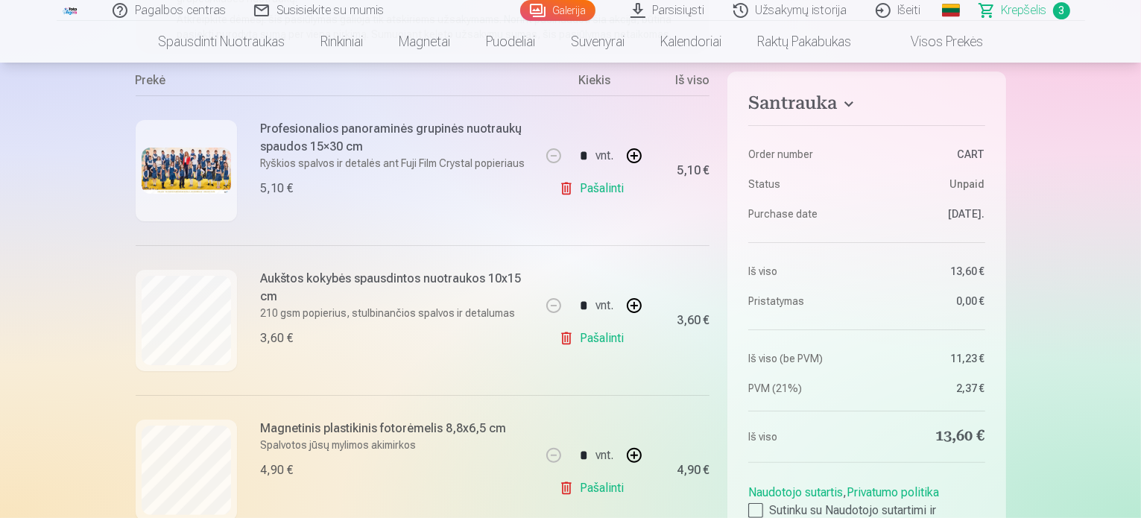
scroll to position [326, 0]
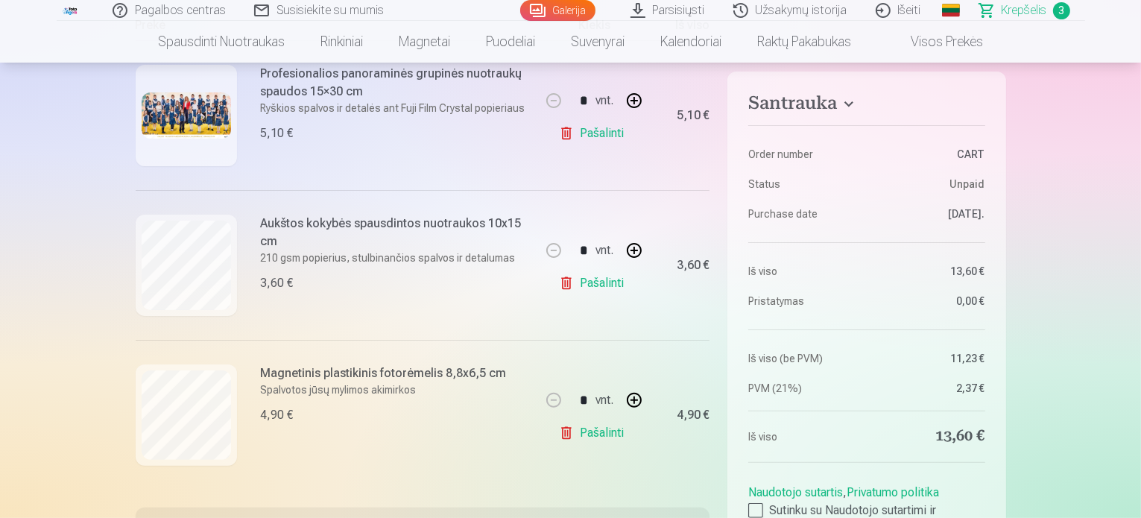
click at [593, 277] on link "Pašalinti" at bounding box center [594, 283] width 71 height 30
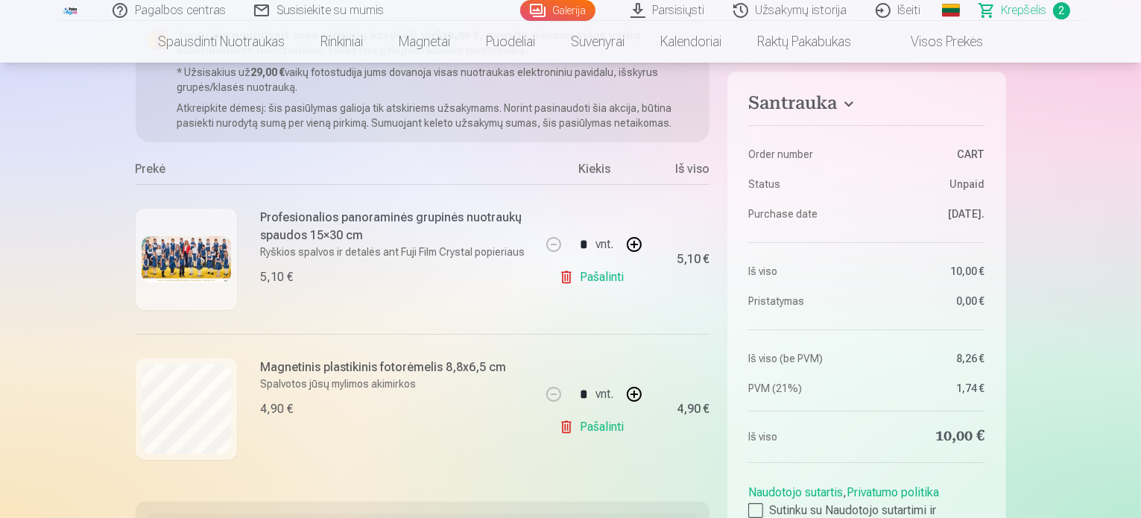
scroll to position [142, 0]
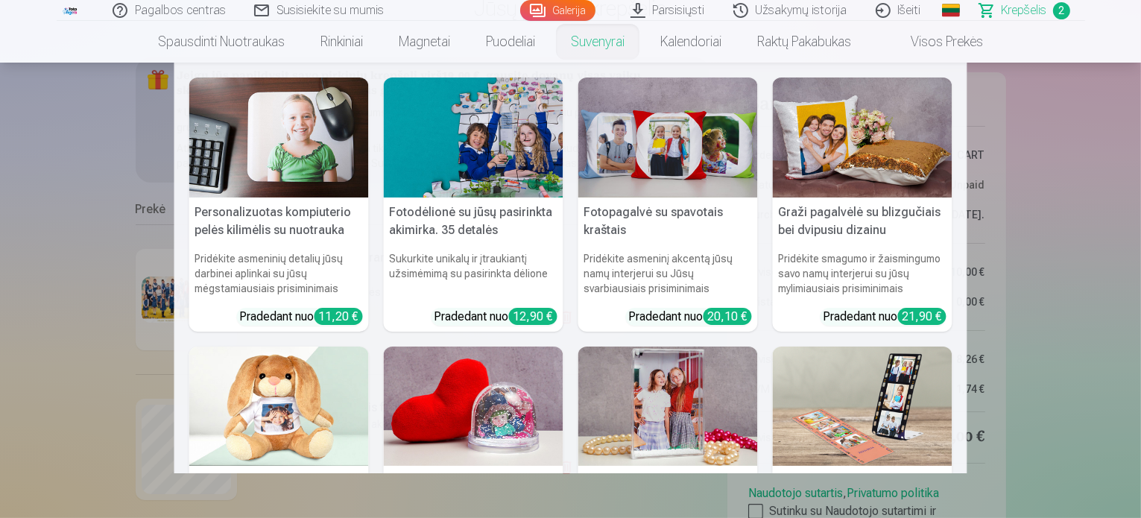
click at [468, 431] on img at bounding box center [474, 407] width 180 height 120
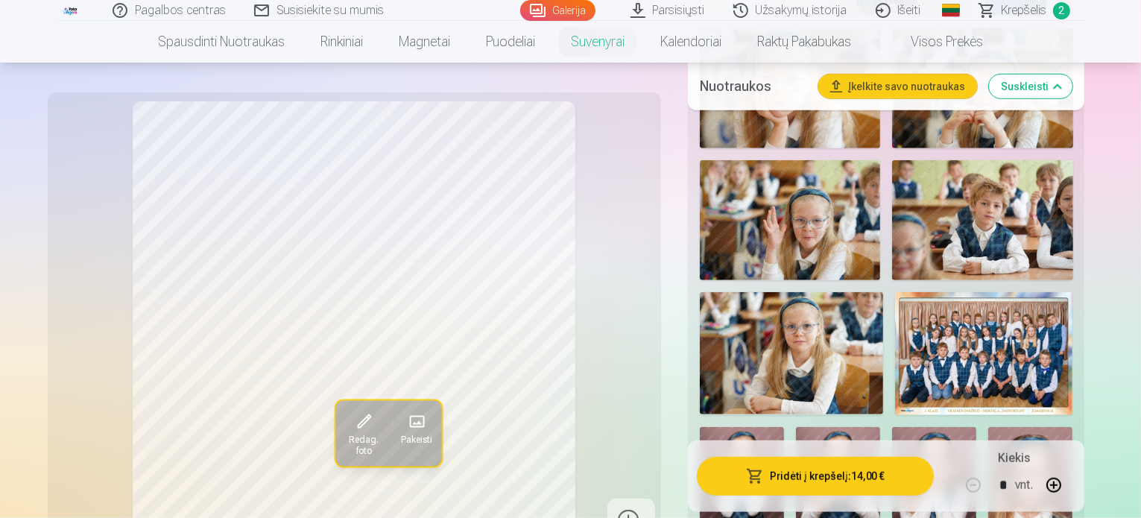
scroll to position [1252, 0]
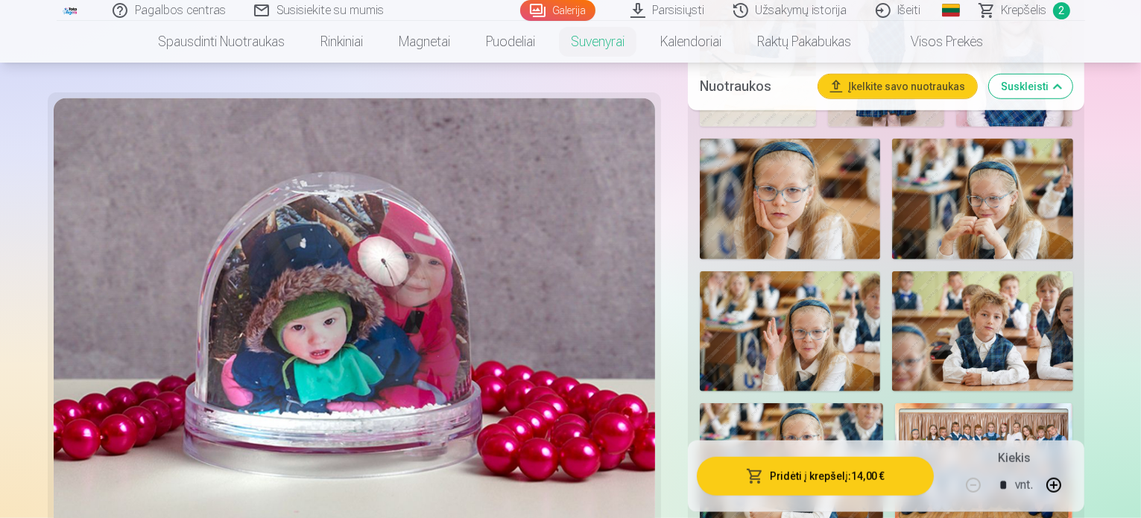
scroll to position [1166, 0]
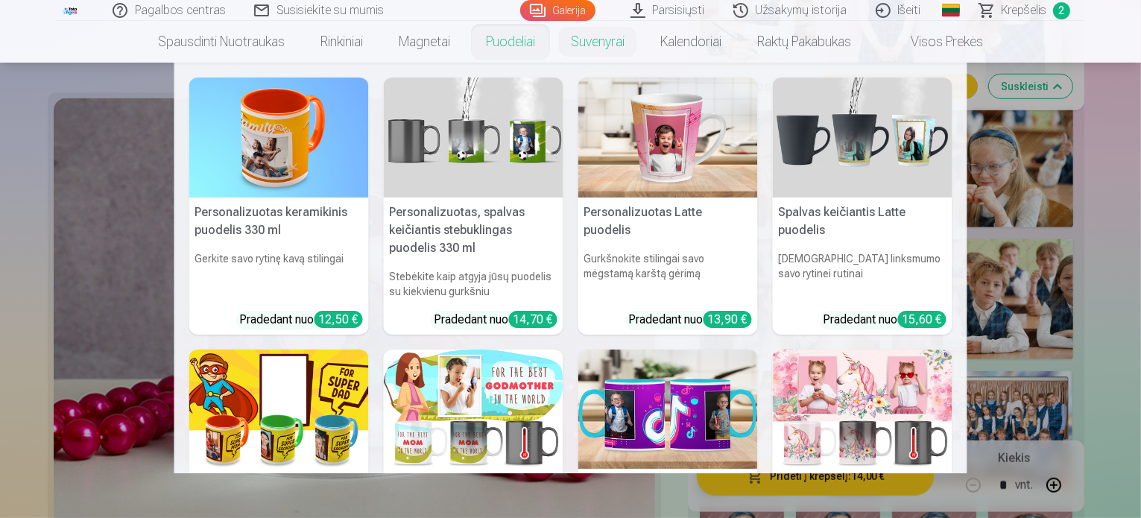
click at [499, 41] on link "Puodeliai" at bounding box center [510, 42] width 85 height 42
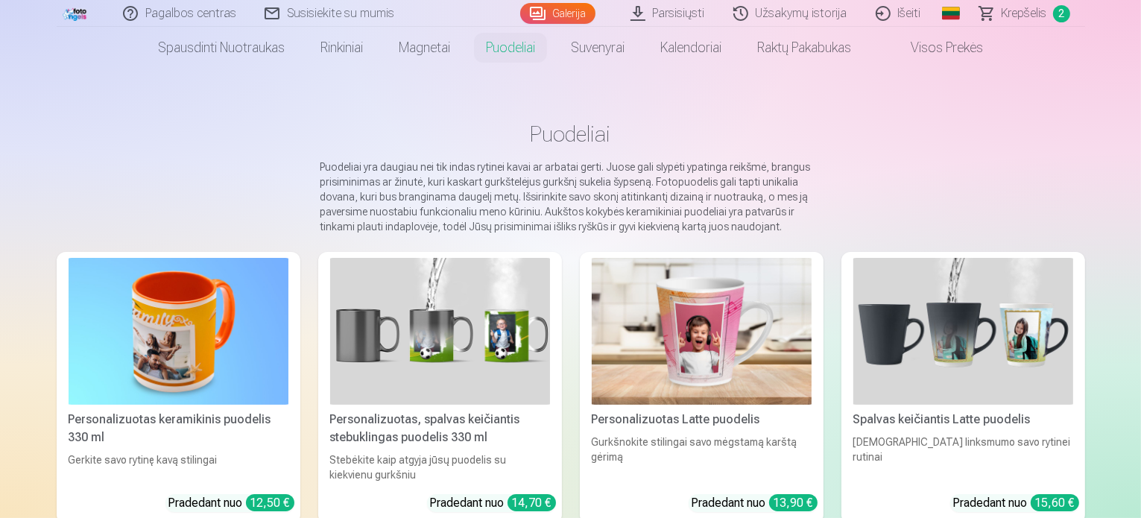
scroll to position [36, 0]
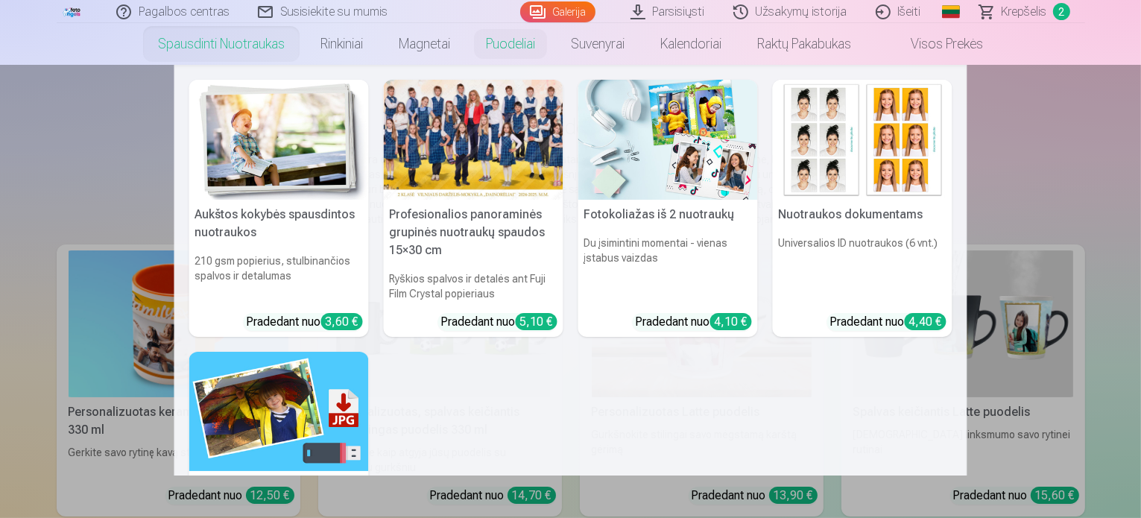
click at [303, 394] on img at bounding box center [279, 412] width 180 height 120
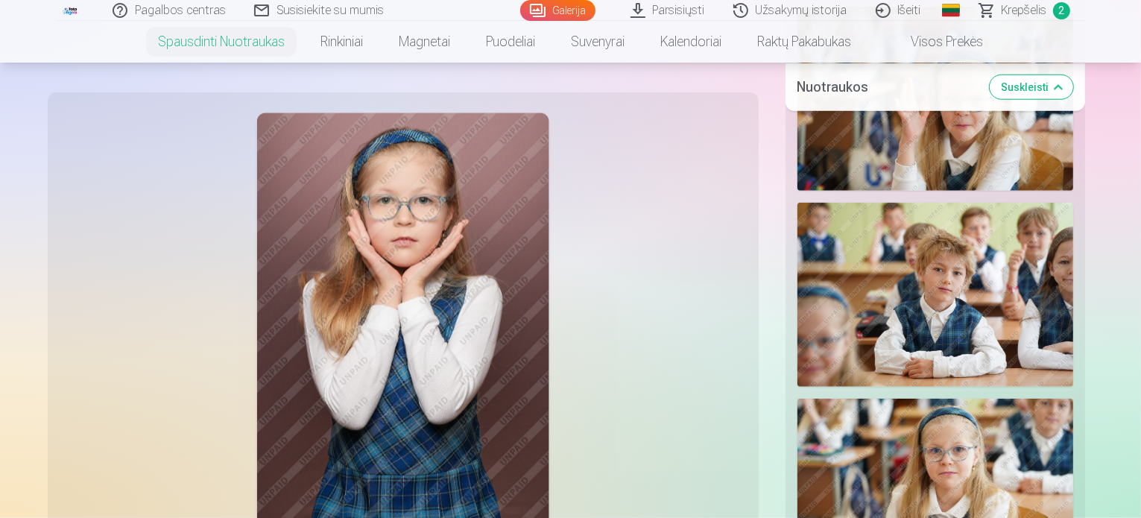
scroll to position [1700, 0]
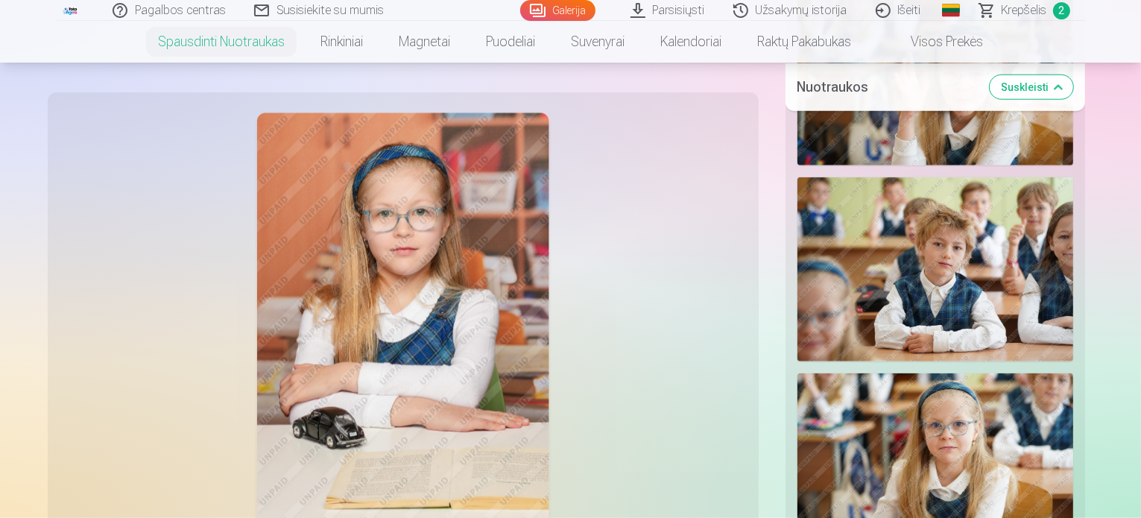
drag, startPoint x: 1140, startPoint y: 149, endPoint x: 1139, endPoint y: 116, distance: 33.5
click at [1085, 116] on div "Rodyti mažiau nuotraukų" at bounding box center [936, 113] width 300 height 2443
click at [1079, 174] on div at bounding box center [936, 101] width 288 height 2407
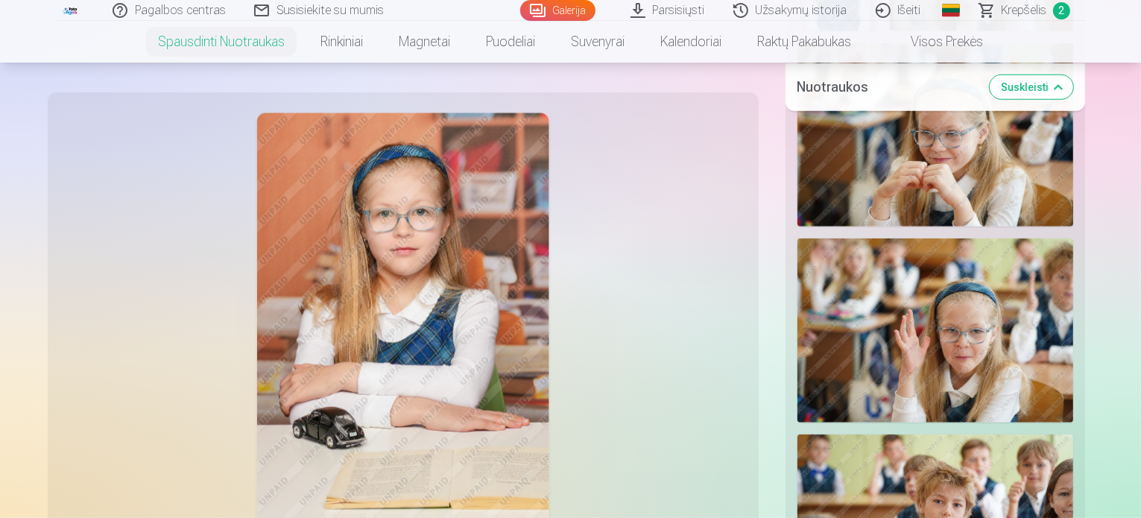
scroll to position [1409, 0]
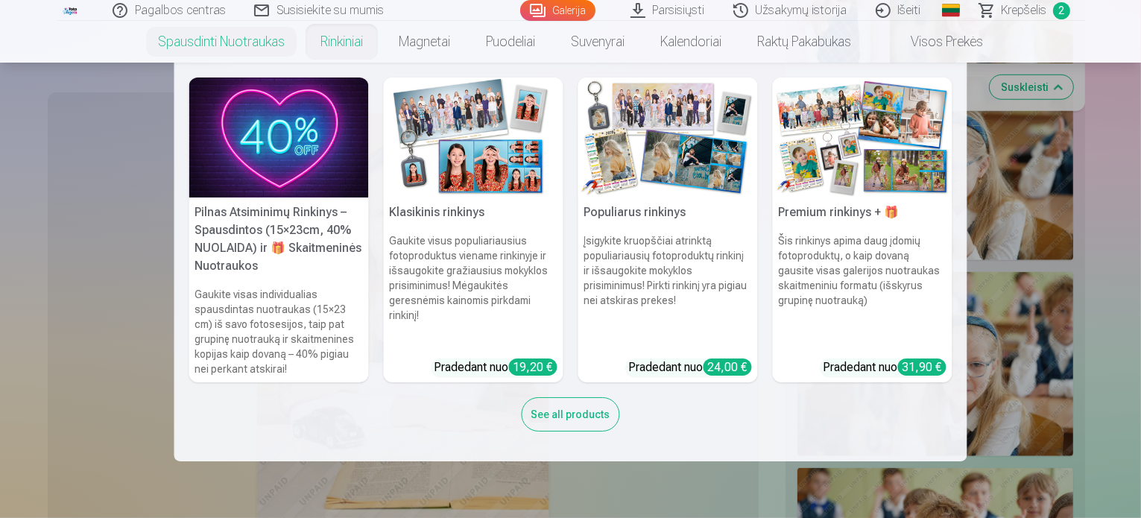
click at [471, 145] on img at bounding box center [474, 138] width 180 height 120
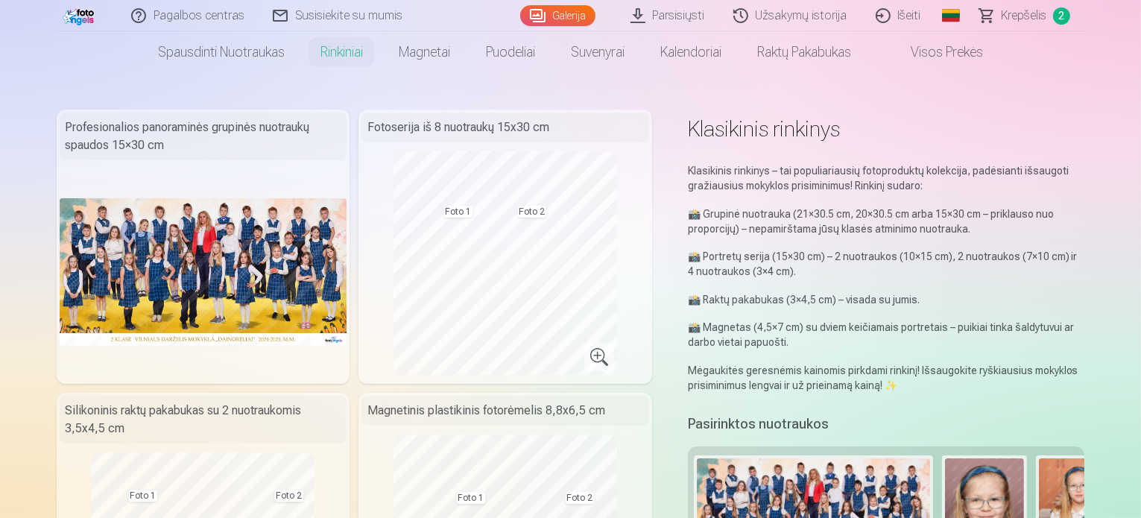
scroll to position [34, 0]
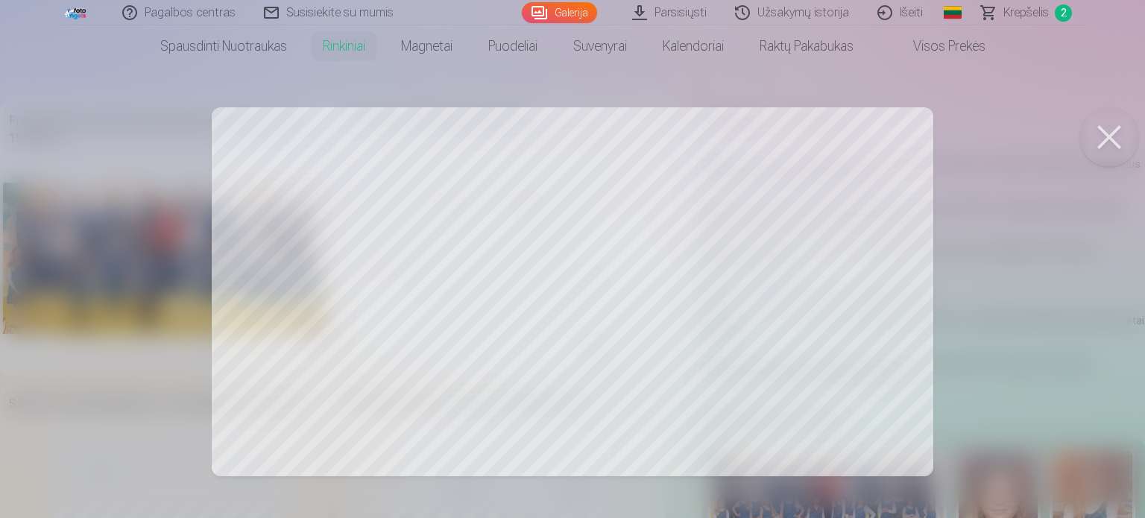
click at [1115, 129] on button at bounding box center [1109, 137] width 60 height 60
click at [948, 321] on div at bounding box center [572, 259] width 1145 height 518
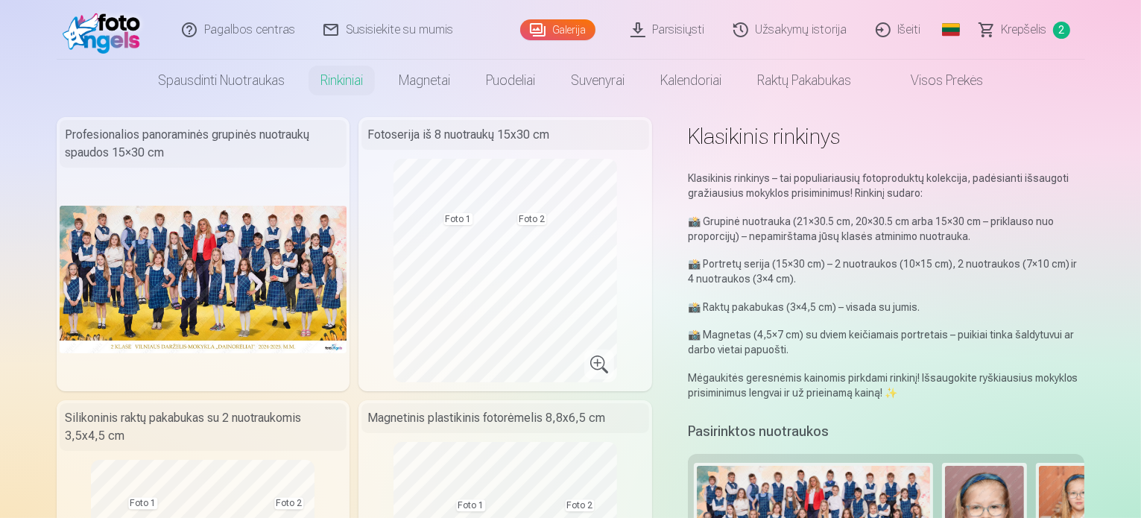
scroll to position [0, 0]
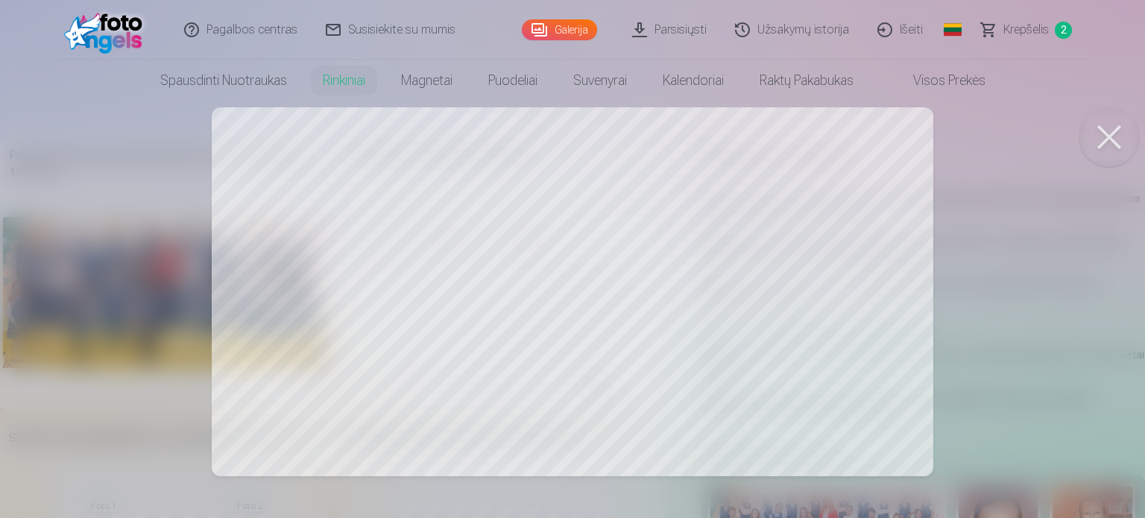
click at [1103, 154] on button at bounding box center [1109, 137] width 60 height 60
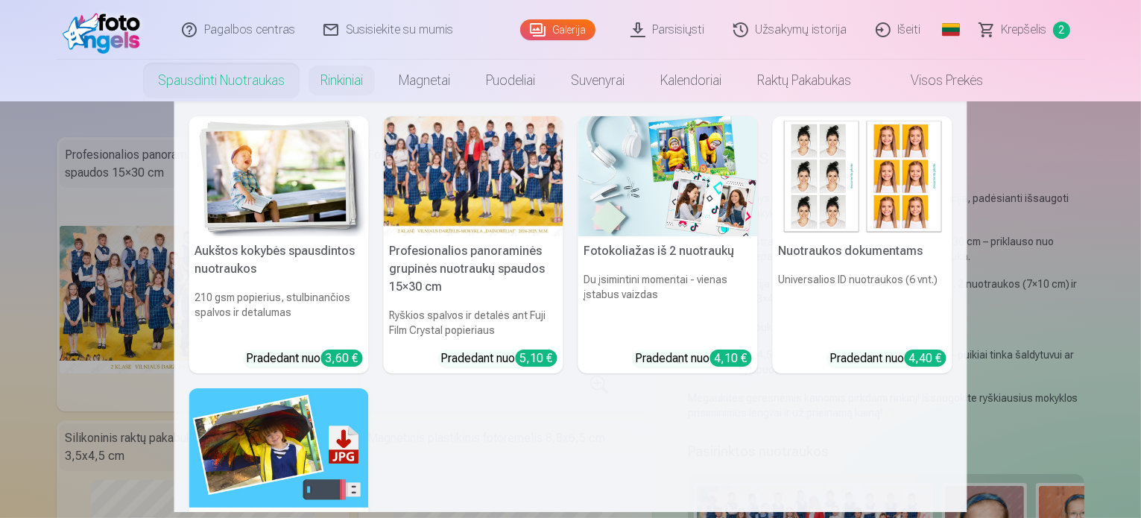
click at [843, 247] on h5 "Nuotraukos dokumentams" at bounding box center [863, 251] width 180 height 30
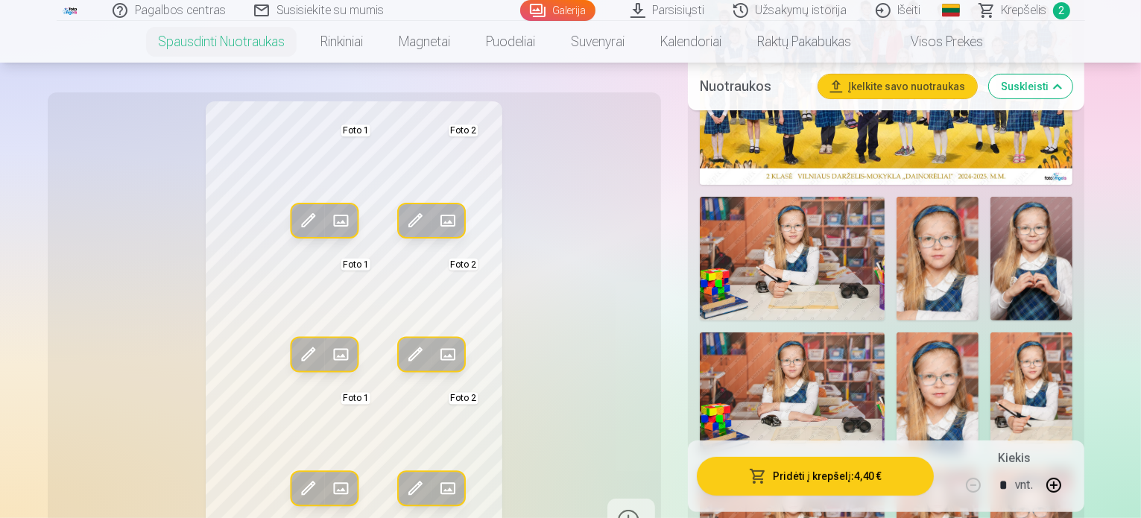
scroll to position [529, 0]
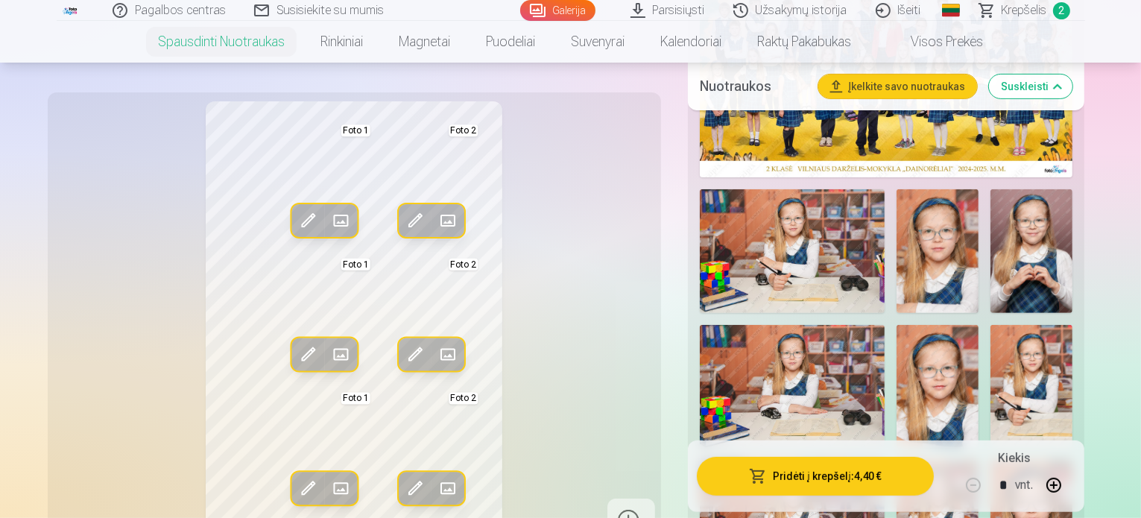
click at [403, 226] on span at bounding box center [415, 221] width 24 height 24
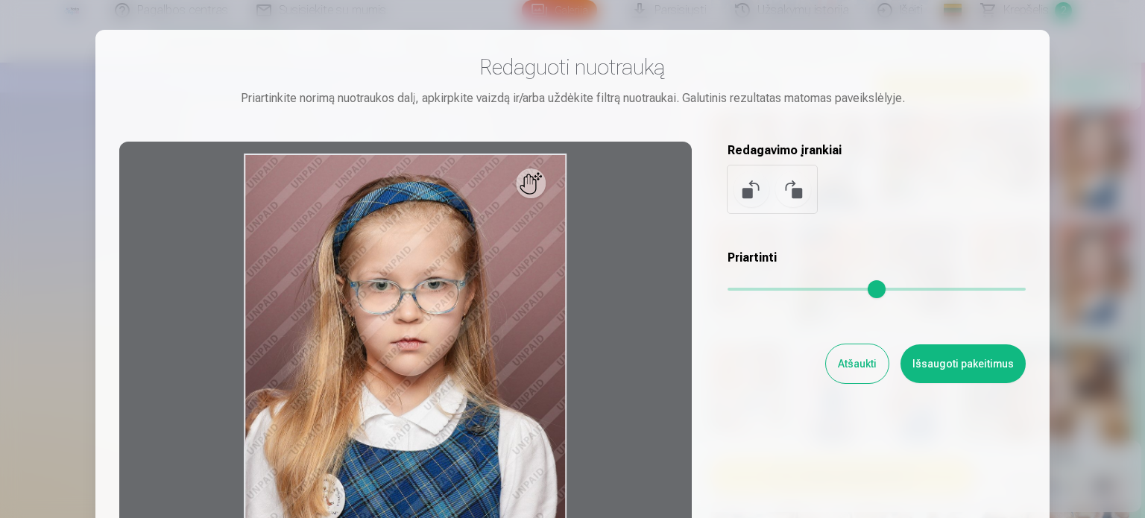
click at [1123, 37] on div at bounding box center [572, 259] width 1145 height 518
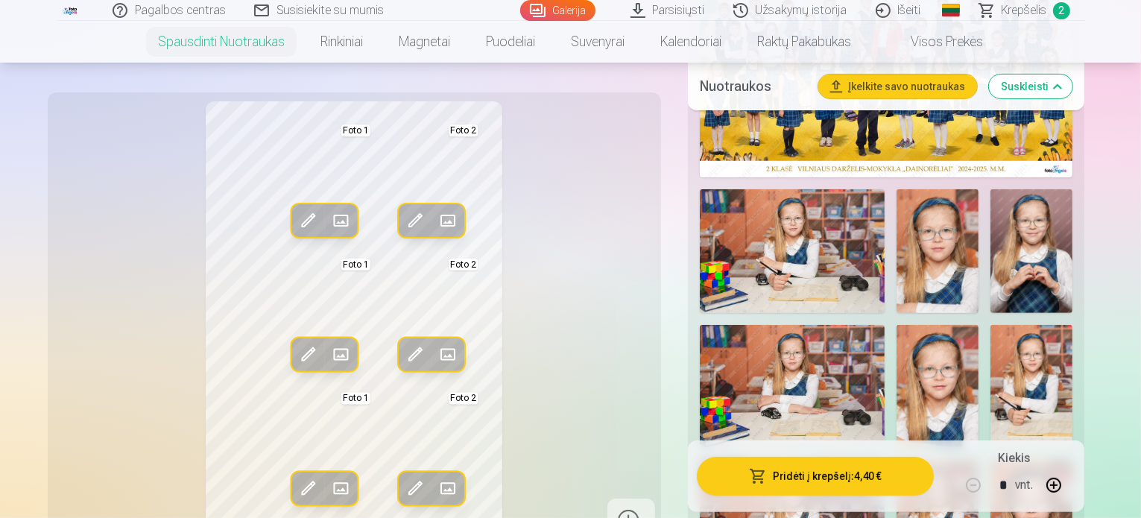
click at [897, 189] on img at bounding box center [938, 251] width 82 height 124
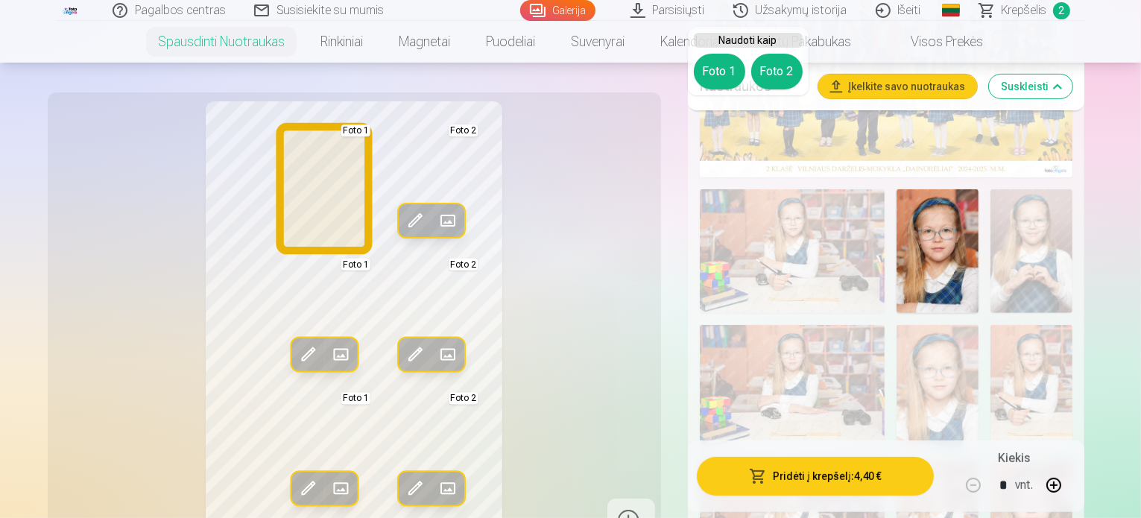
click at [719, 74] on button "Foto 1" at bounding box center [719, 72] width 51 height 36
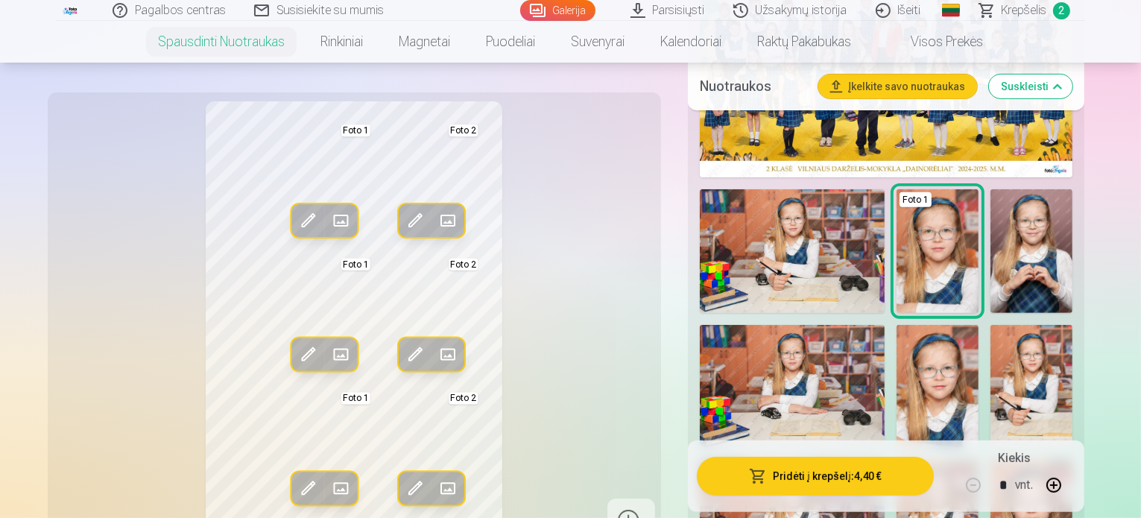
click at [979, 325] on img at bounding box center [938, 387] width 82 height 124
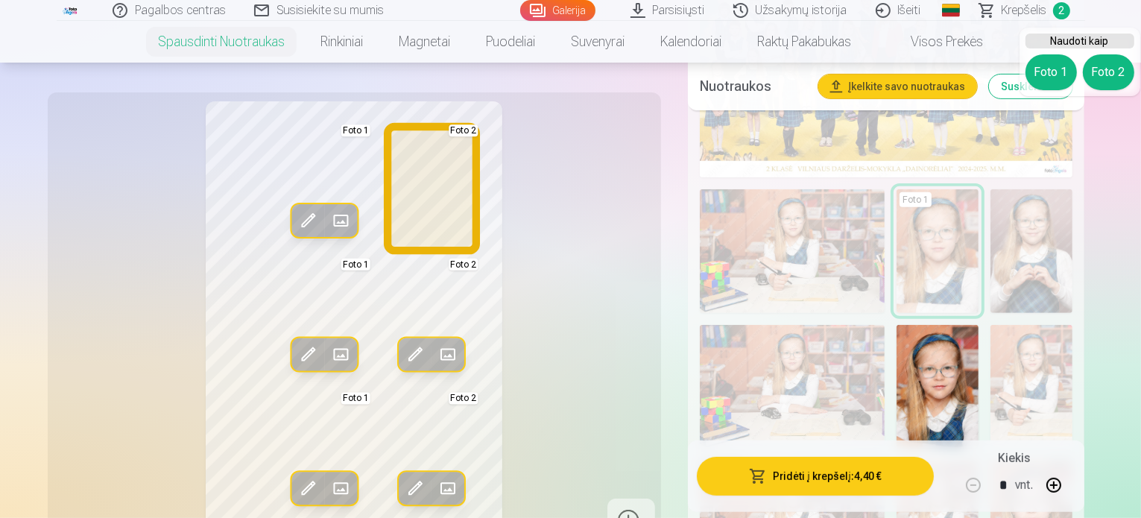
click at [1116, 83] on button "Foto 2" at bounding box center [1108, 72] width 51 height 36
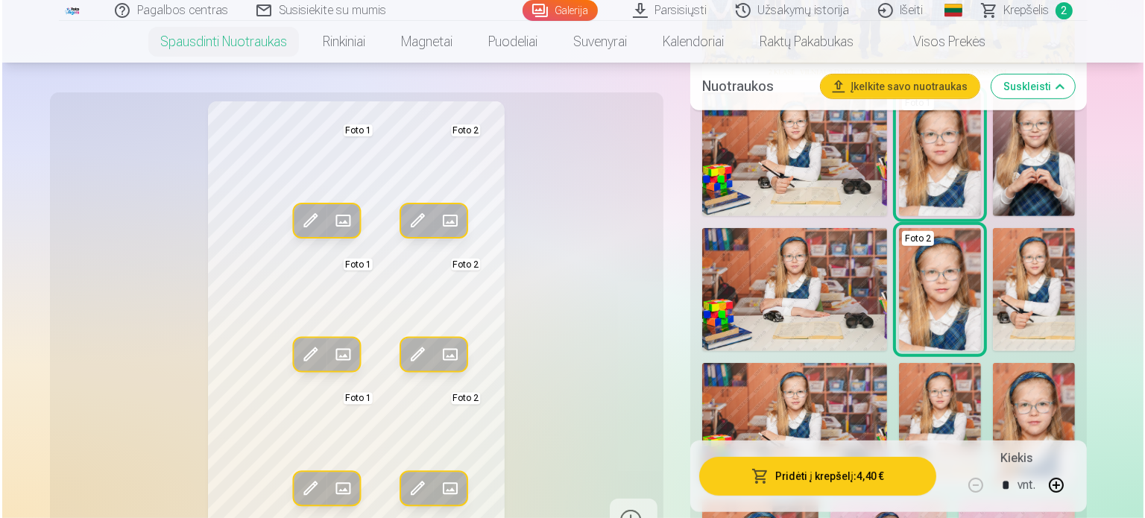
scroll to position [602, 0]
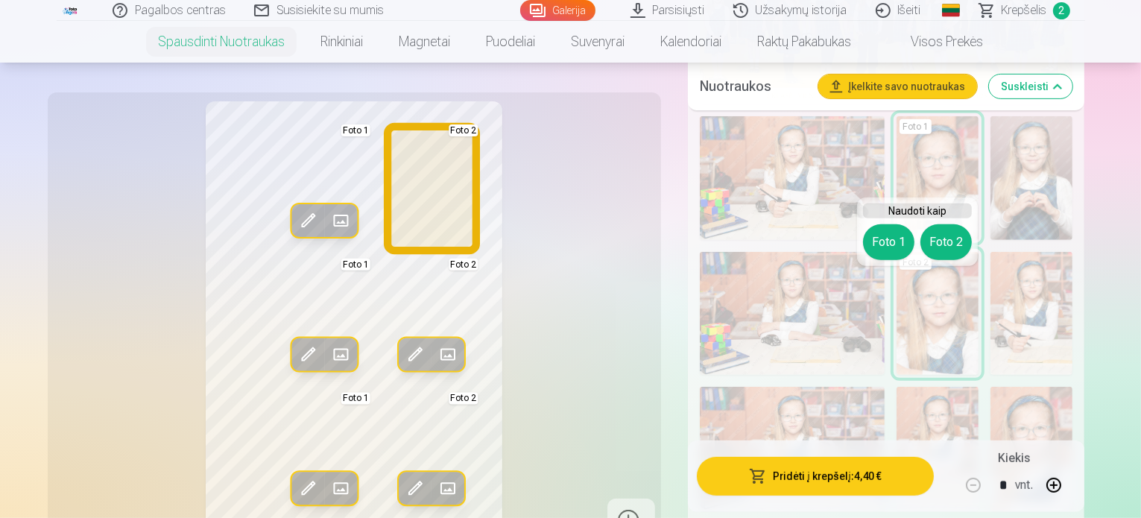
click at [941, 247] on button "Foto 2" at bounding box center [945, 242] width 51 height 36
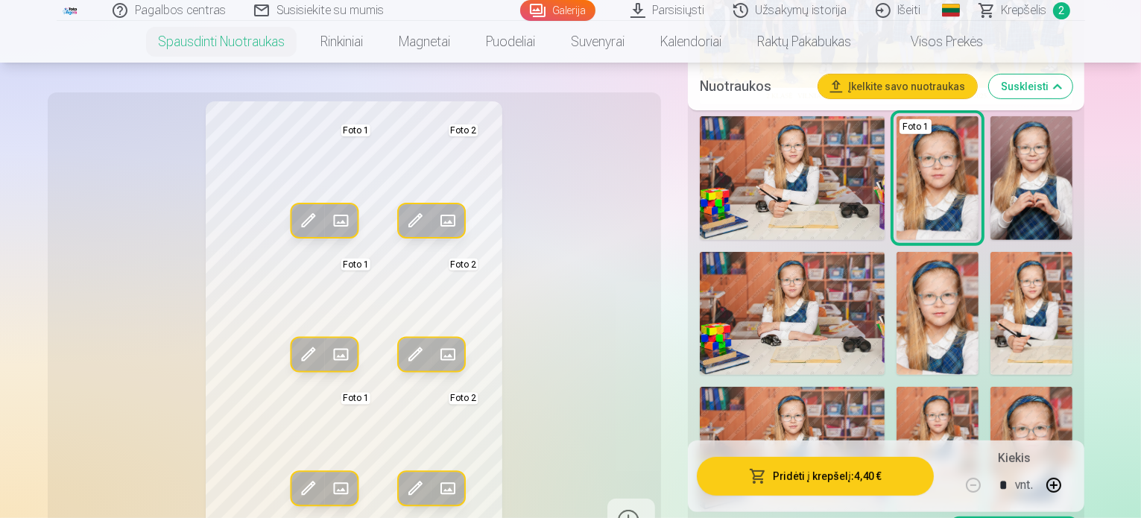
click at [403, 215] on span at bounding box center [415, 221] width 24 height 24
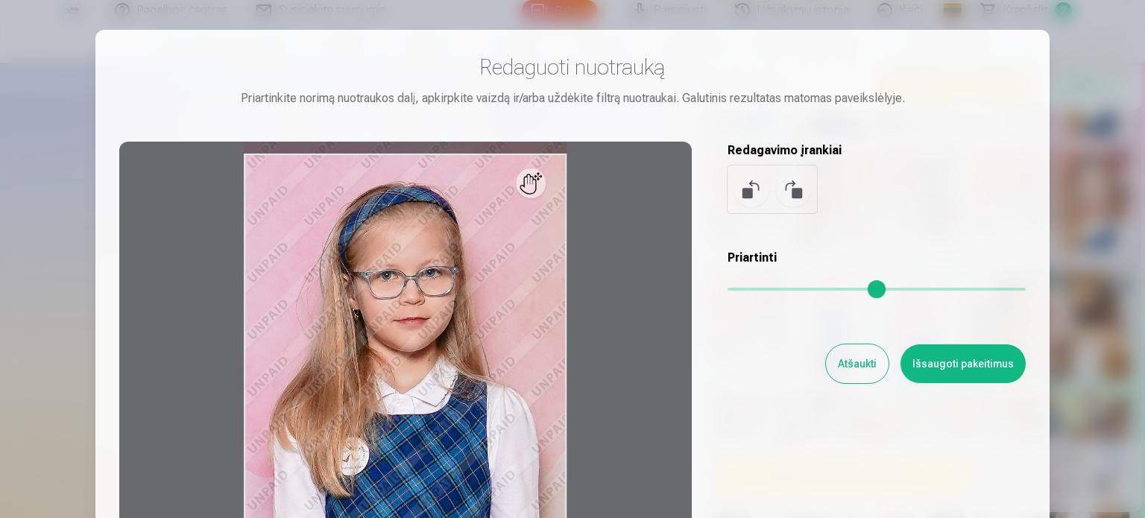
drag, startPoint x: 741, startPoint y: 278, endPoint x: 758, endPoint y: 279, distance: 17.2
click at [758, 279] on div "Priartinti" at bounding box center [876, 279] width 298 height 60
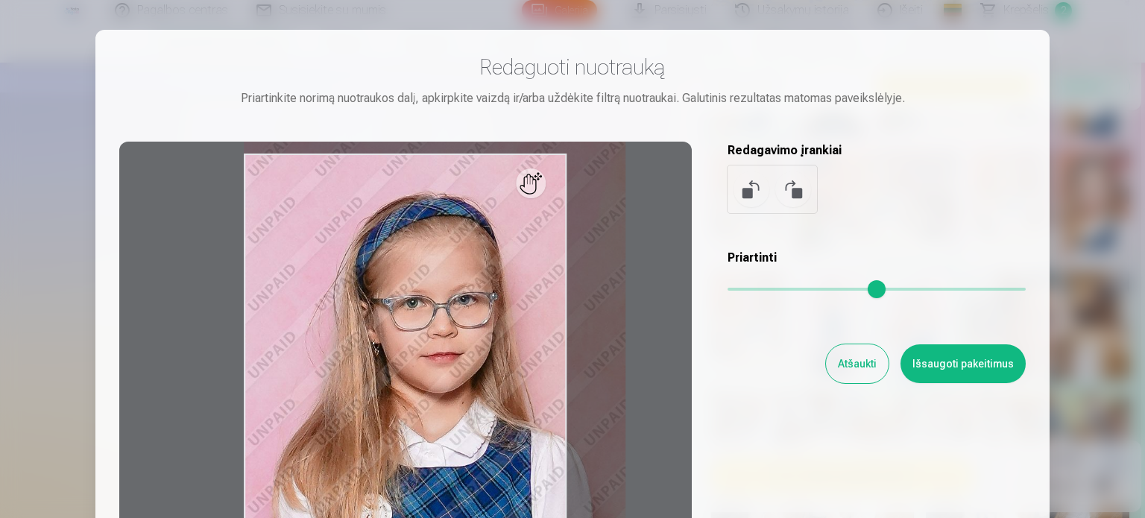
drag, startPoint x: 739, startPoint y: 291, endPoint x: 671, endPoint y: 303, distance: 69.0
click at [793, 291] on input "range" at bounding box center [876, 289] width 298 height 3
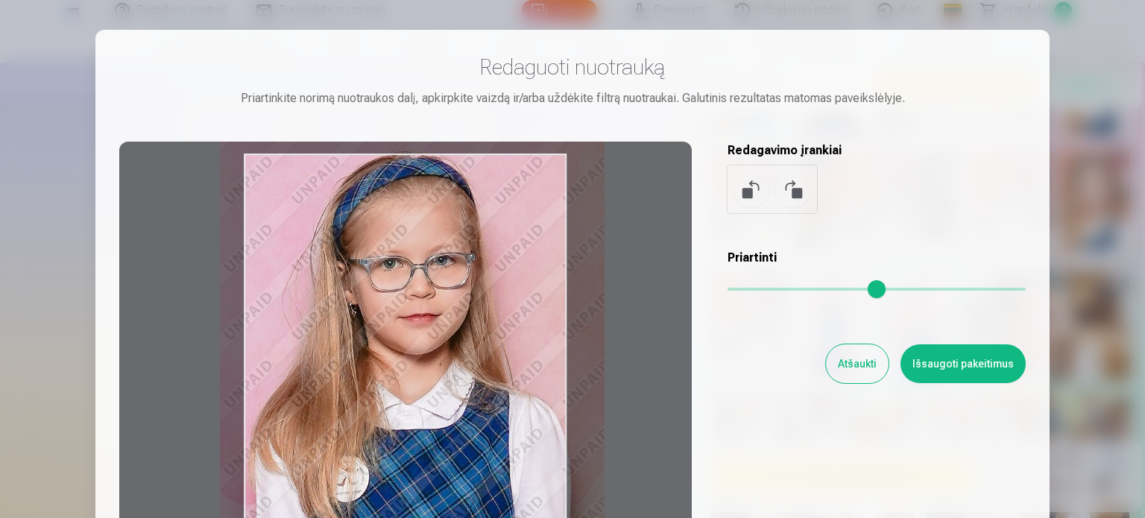
drag, startPoint x: 487, startPoint y: 318, endPoint x: 463, endPoint y: 277, distance: 47.4
click at [463, 277] on div at bounding box center [405, 376] width 572 height 468
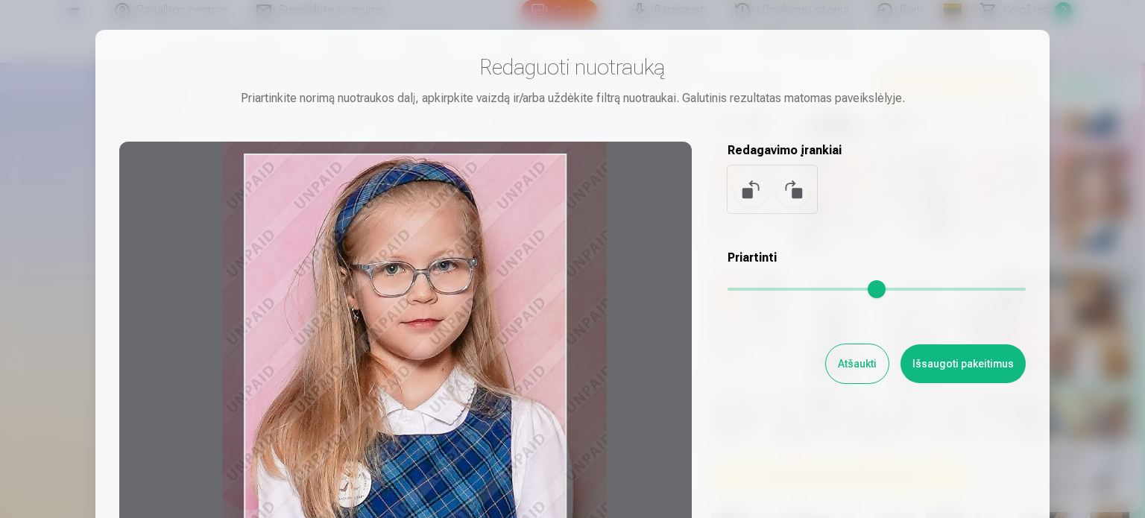
type input "****"
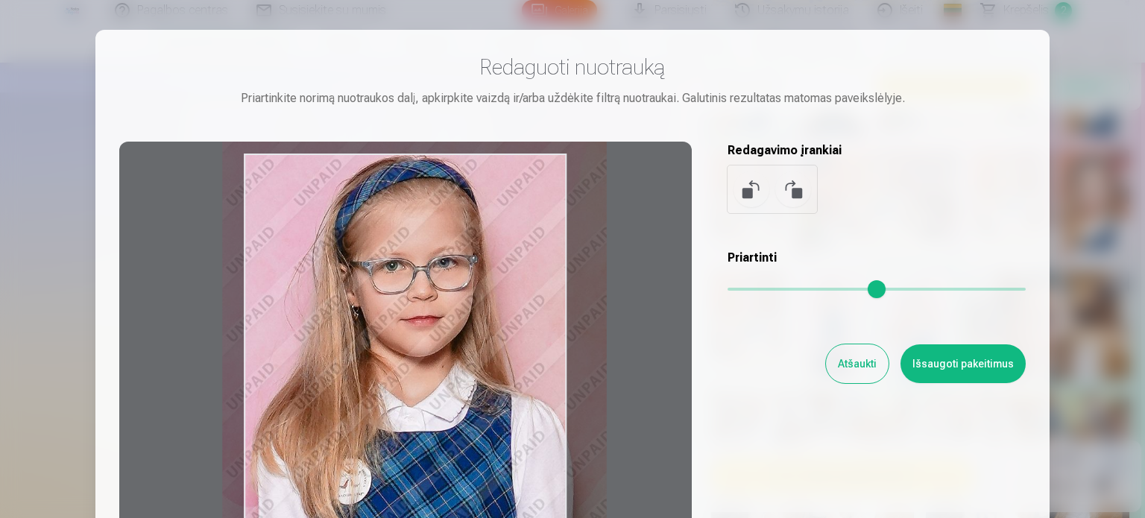
click at [465, 279] on div at bounding box center [405, 376] width 572 height 468
click at [985, 360] on button "Išsaugoti pakeitimus" at bounding box center [962, 363] width 125 height 39
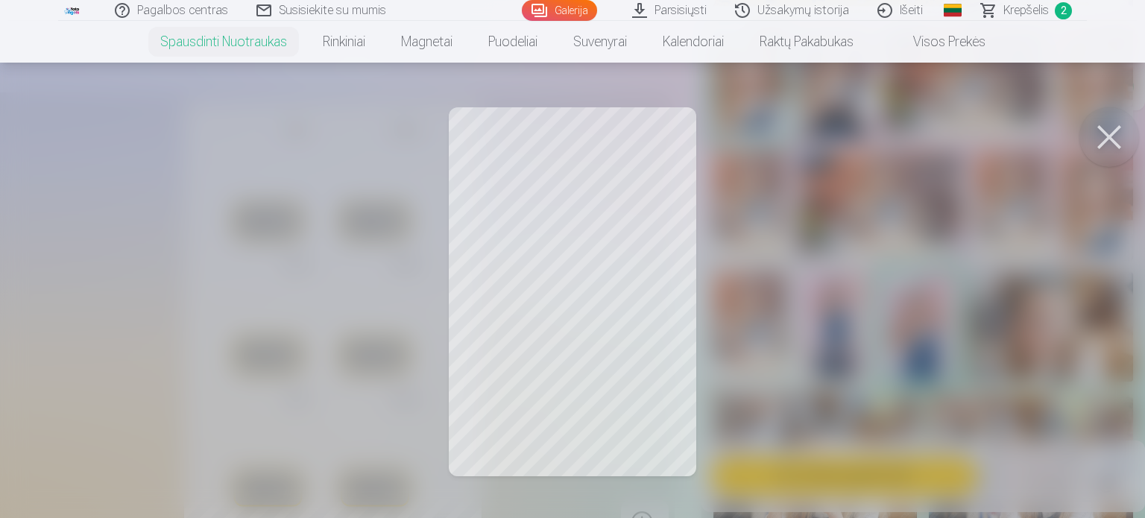
click at [1102, 128] on button at bounding box center [1109, 137] width 60 height 60
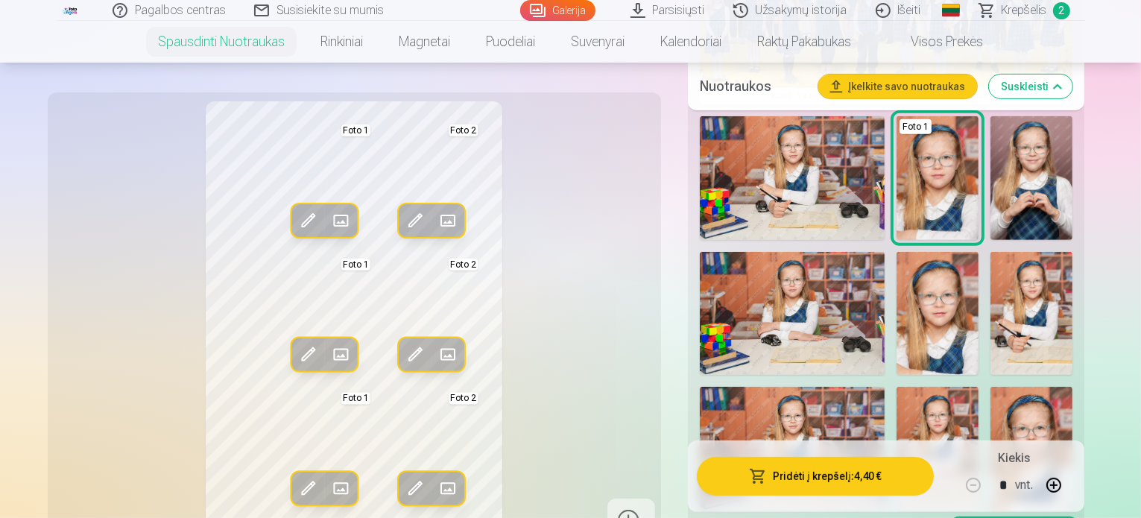
click at [403, 219] on span at bounding box center [415, 221] width 24 height 24
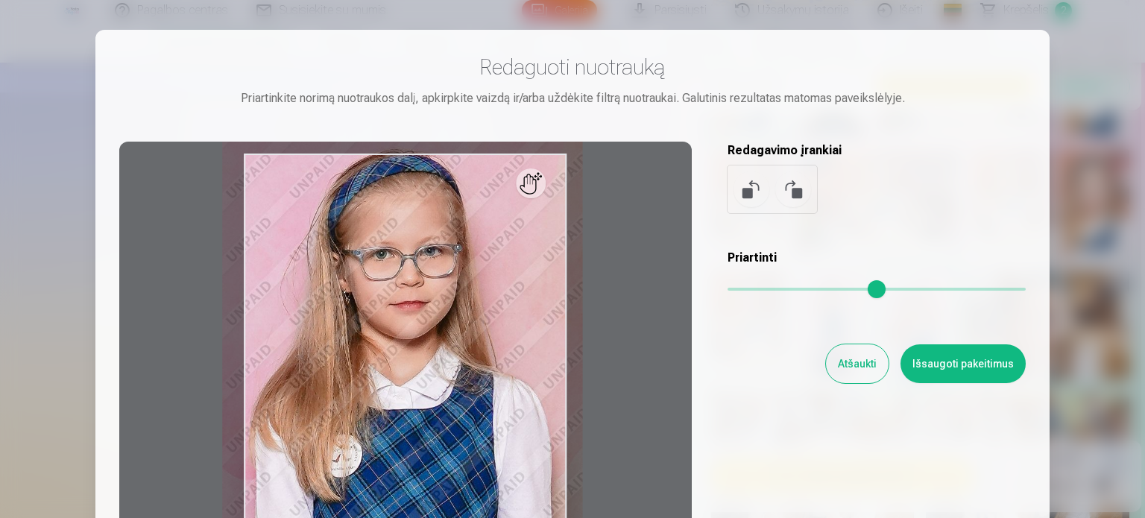
drag, startPoint x: 791, startPoint y: 282, endPoint x: 769, endPoint y: 288, distance: 22.4
click at [769, 288] on input "range" at bounding box center [876, 289] width 298 height 3
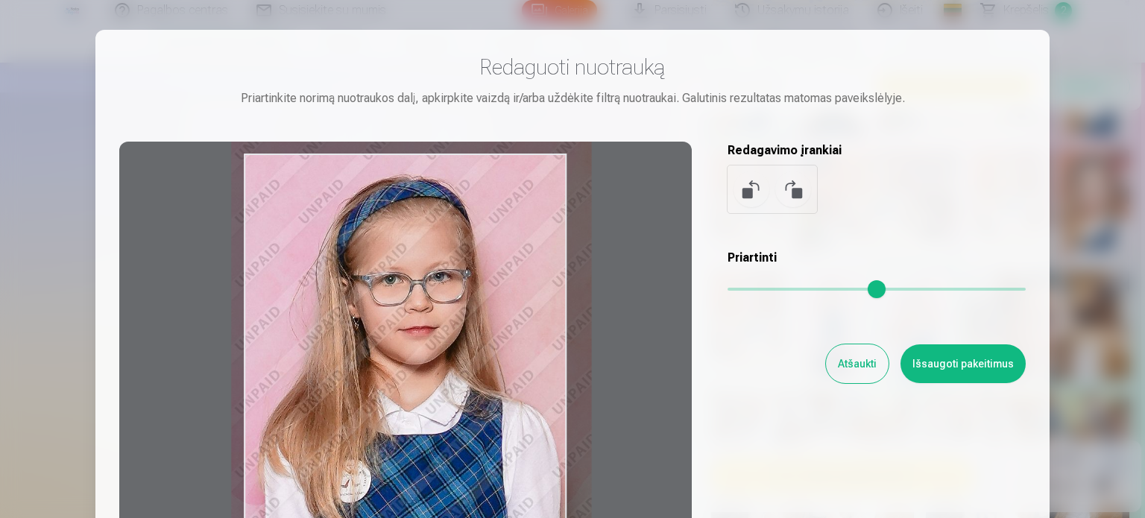
type input "****"
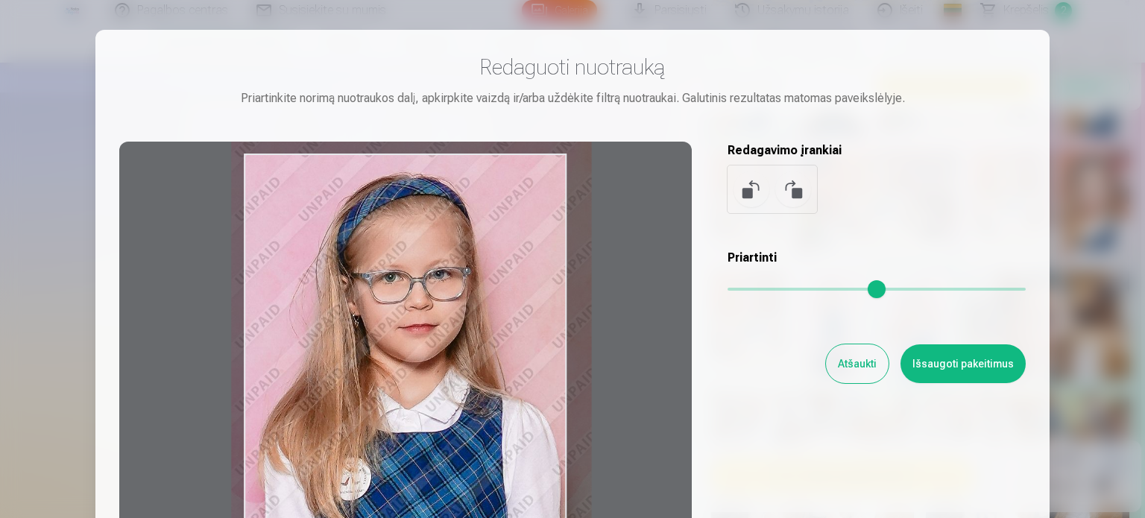
drag, startPoint x: 429, startPoint y: 288, endPoint x: 438, endPoint y: 311, distance: 24.8
click at [438, 311] on div at bounding box center [405, 376] width 572 height 468
click at [990, 366] on button "Išsaugoti pakeitimus" at bounding box center [962, 363] width 125 height 39
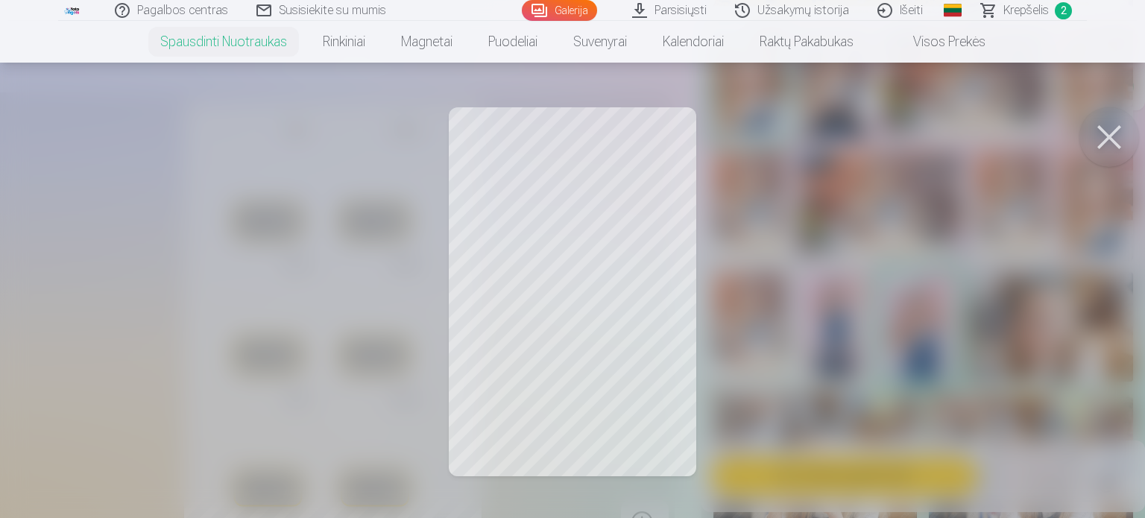
click at [752, 259] on div at bounding box center [572, 259] width 1145 height 518
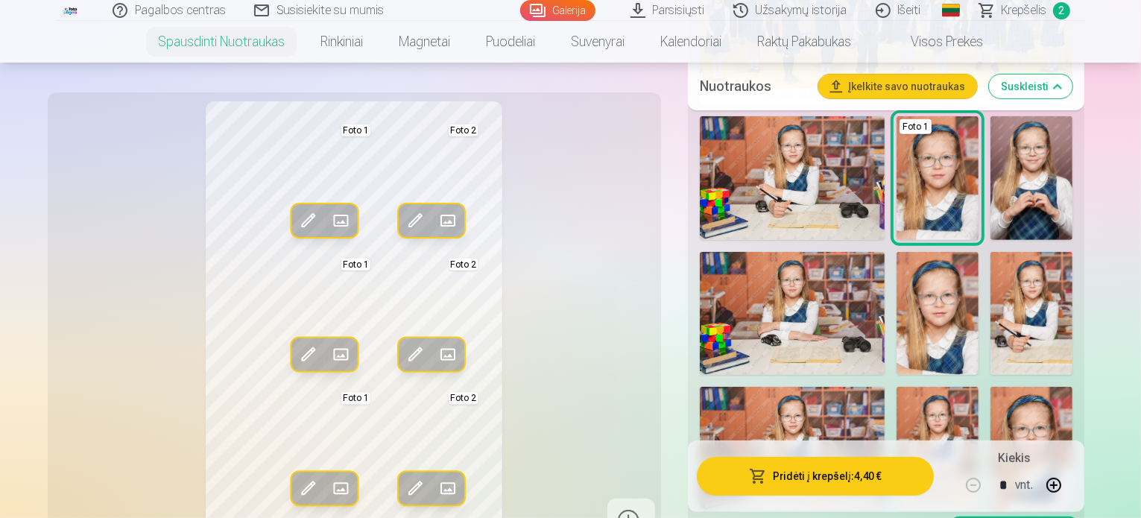
click at [403, 360] on span at bounding box center [415, 355] width 24 height 24
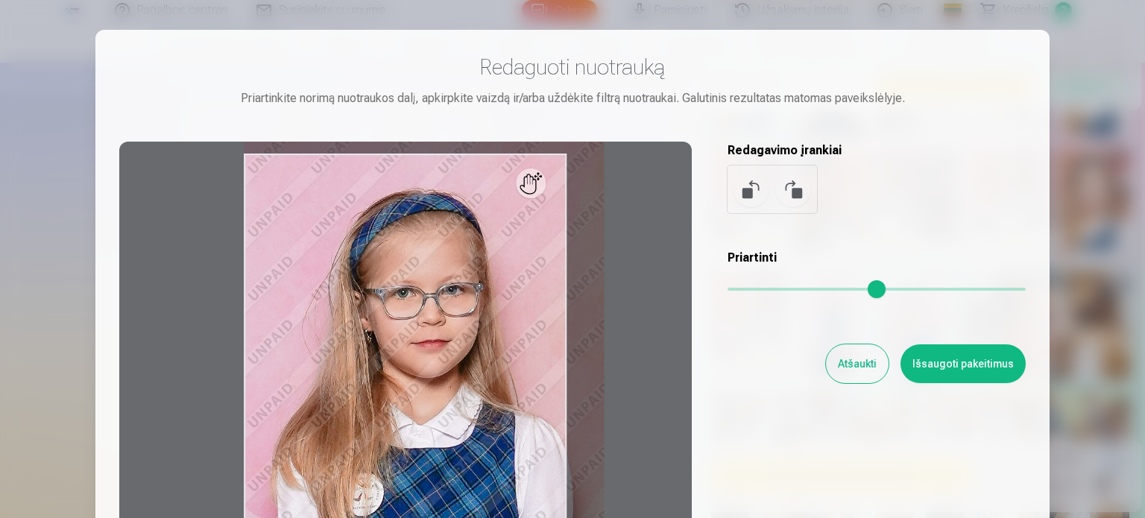
drag, startPoint x: 736, startPoint y: 286, endPoint x: 774, endPoint y: 286, distance: 37.3
click at [774, 288] on input "range" at bounding box center [876, 289] width 298 height 3
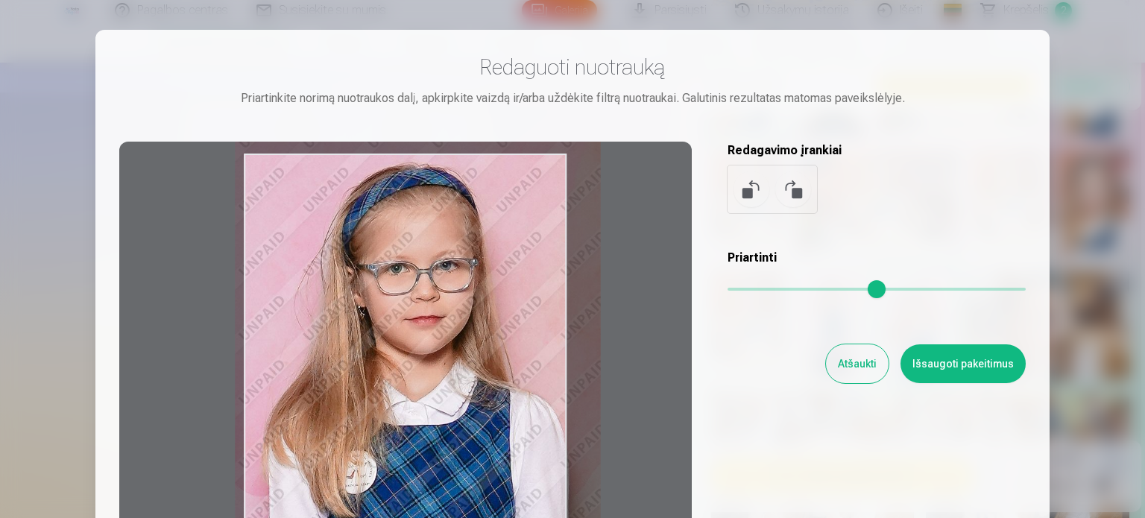
type input "****"
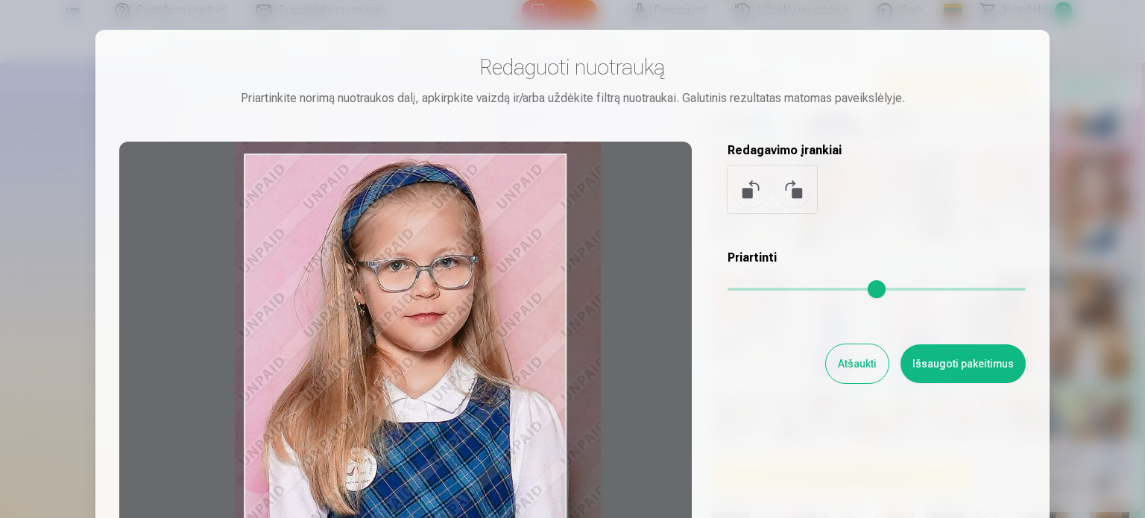
drag, startPoint x: 444, startPoint y: 355, endPoint x: 435, endPoint y: 326, distance: 30.4
click at [435, 326] on div at bounding box center [405, 376] width 572 height 468
click at [992, 356] on button "Išsaugoti pakeitimus" at bounding box center [962, 363] width 125 height 39
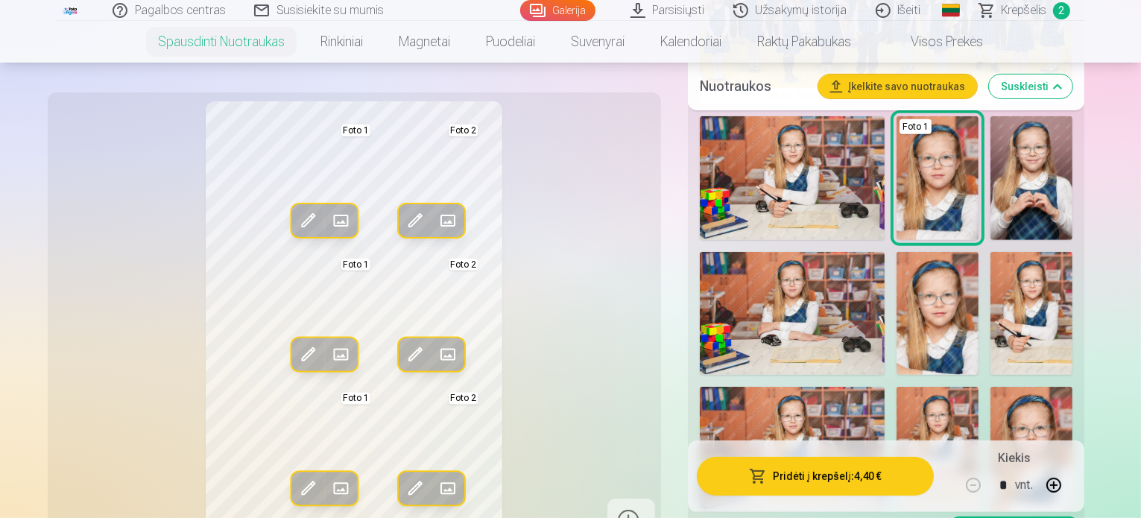
click at [403, 345] on span at bounding box center [415, 355] width 24 height 24
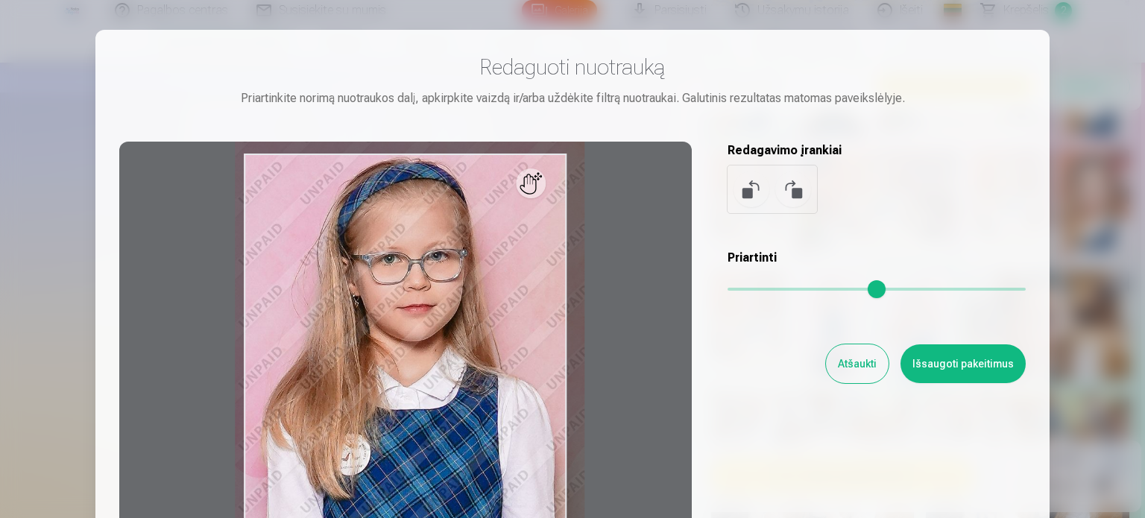
drag, startPoint x: 771, startPoint y: 285, endPoint x: 759, endPoint y: 285, distance: 11.2
click at [759, 288] on input "range" at bounding box center [876, 289] width 298 height 3
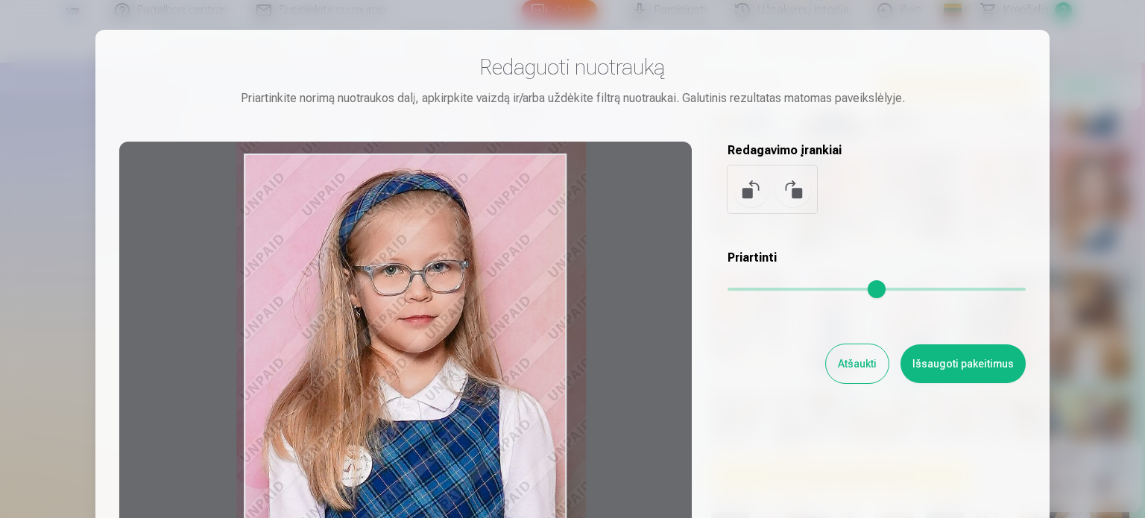
type input "****"
drag, startPoint x: 453, startPoint y: 303, endPoint x: 455, endPoint y: 315, distance: 12.1
click at [455, 315] on div at bounding box center [405, 376] width 572 height 468
click at [941, 367] on button "Išsaugoti pakeitimus" at bounding box center [962, 363] width 125 height 39
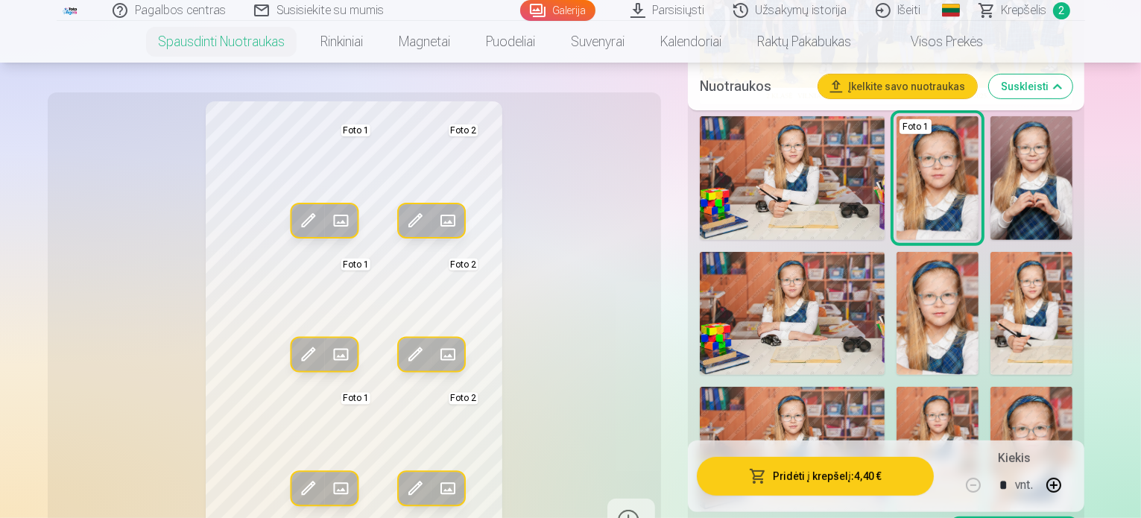
click at [403, 360] on span at bounding box center [415, 355] width 24 height 24
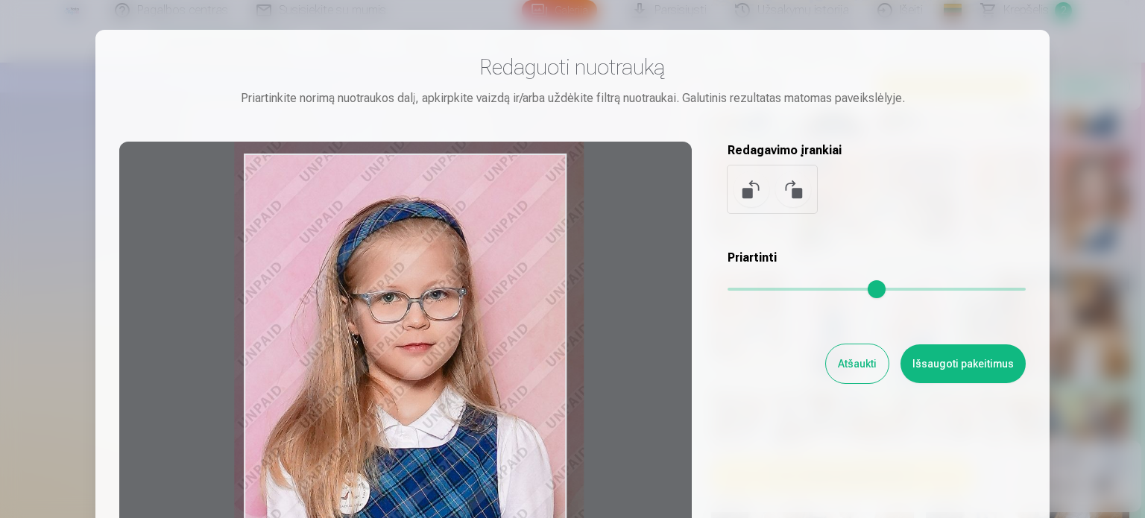
type input "****"
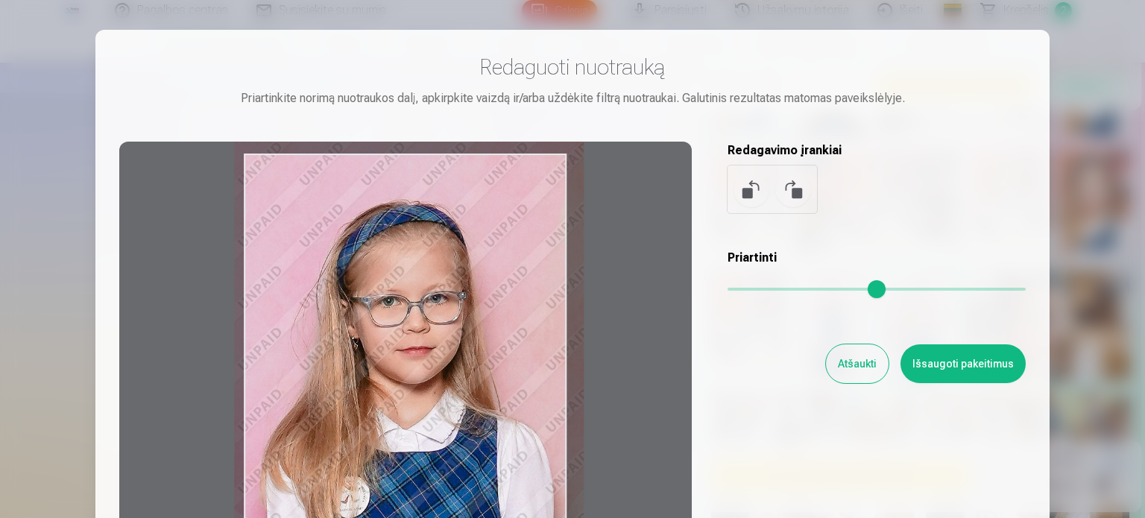
drag, startPoint x: 447, startPoint y: 303, endPoint x: 444, endPoint y: 334, distance: 30.7
click at [444, 334] on div at bounding box center [405, 376] width 572 height 468
click at [942, 366] on button "Išsaugoti pakeitimus" at bounding box center [962, 363] width 125 height 39
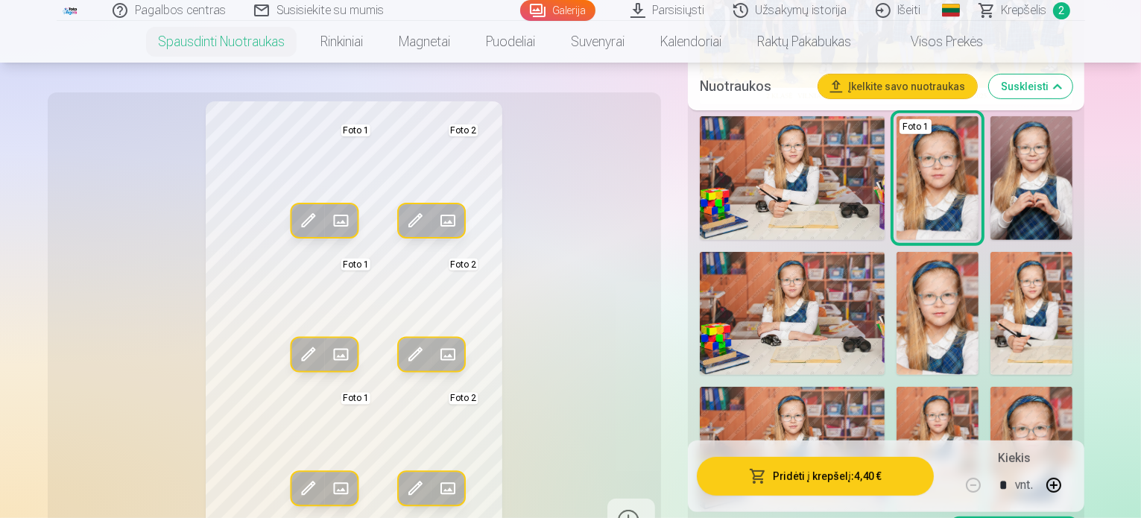
click at [771, 476] on button "Pridėti į krepšelį : 4,40 €" at bounding box center [816, 476] width 238 height 39
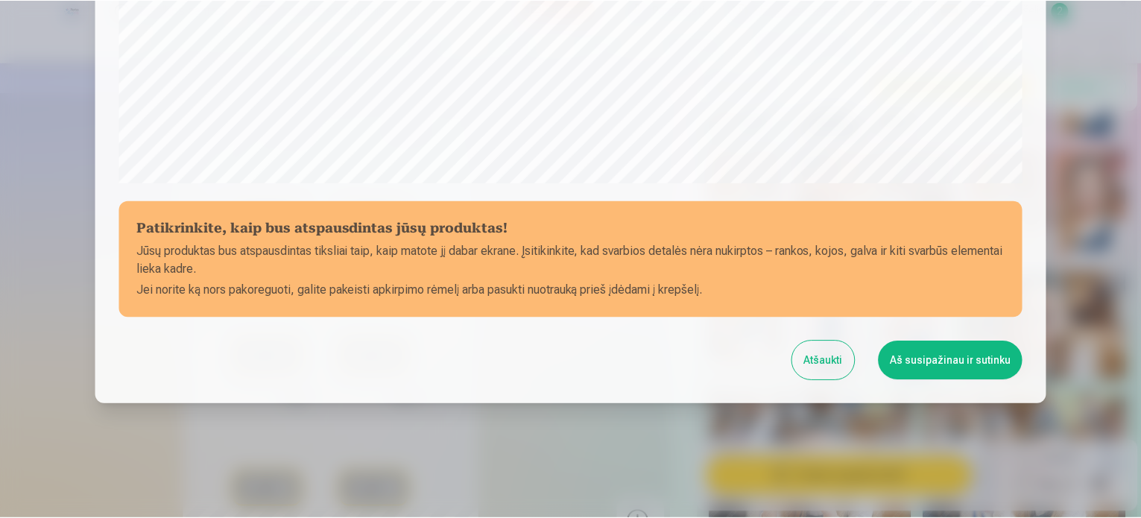
scroll to position [555, 0]
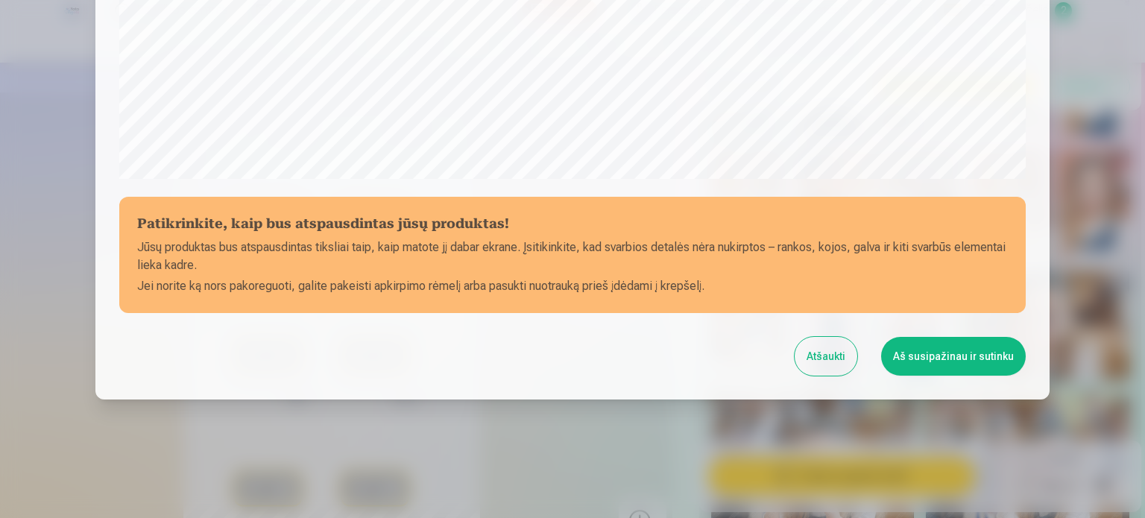
click at [933, 345] on button "Aš susipažinau ir sutinku" at bounding box center [953, 356] width 145 height 39
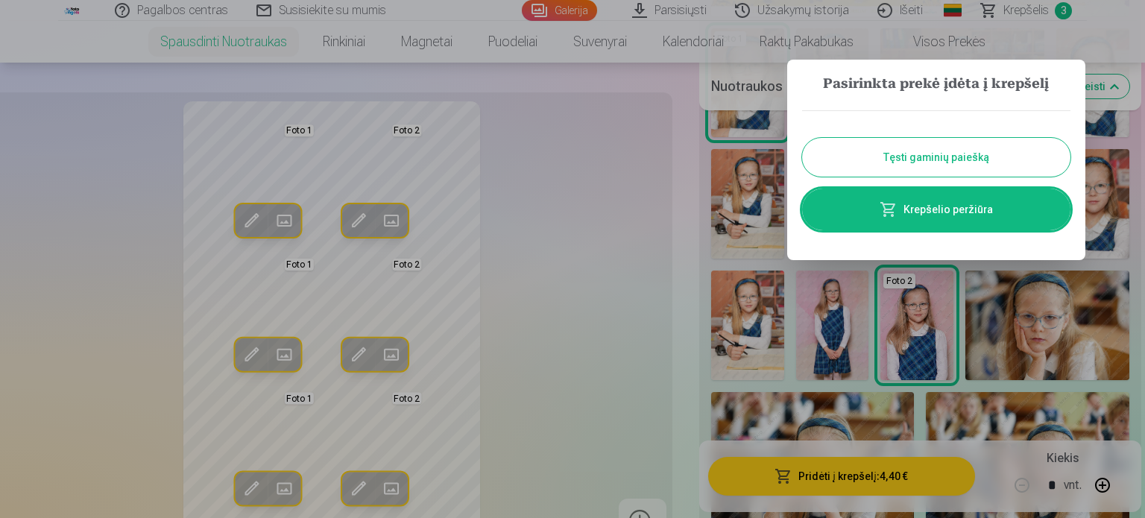
click at [1071, 23] on div at bounding box center [572, 259] width 1145 height 518
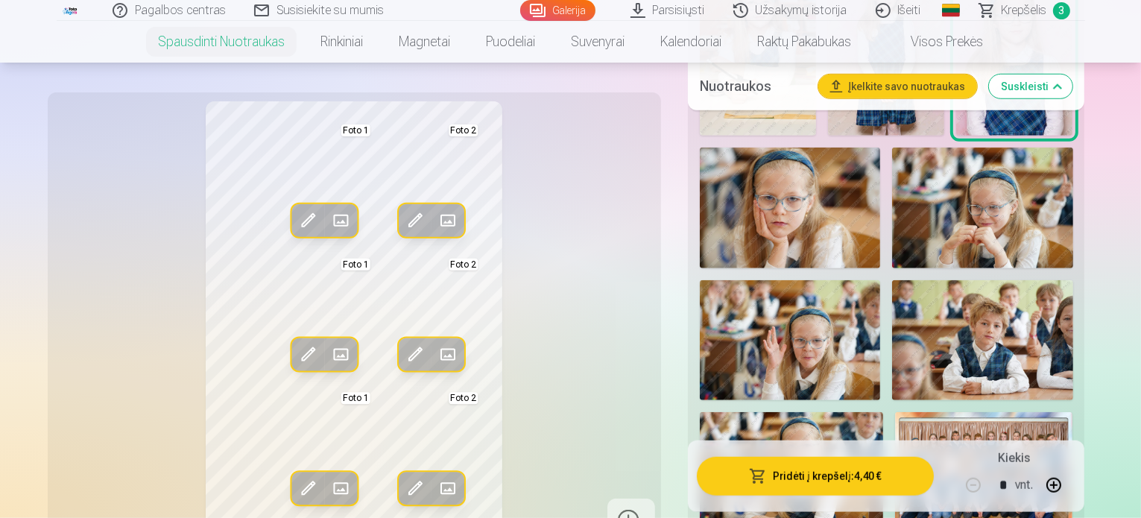
scroll to position [1180, 0]
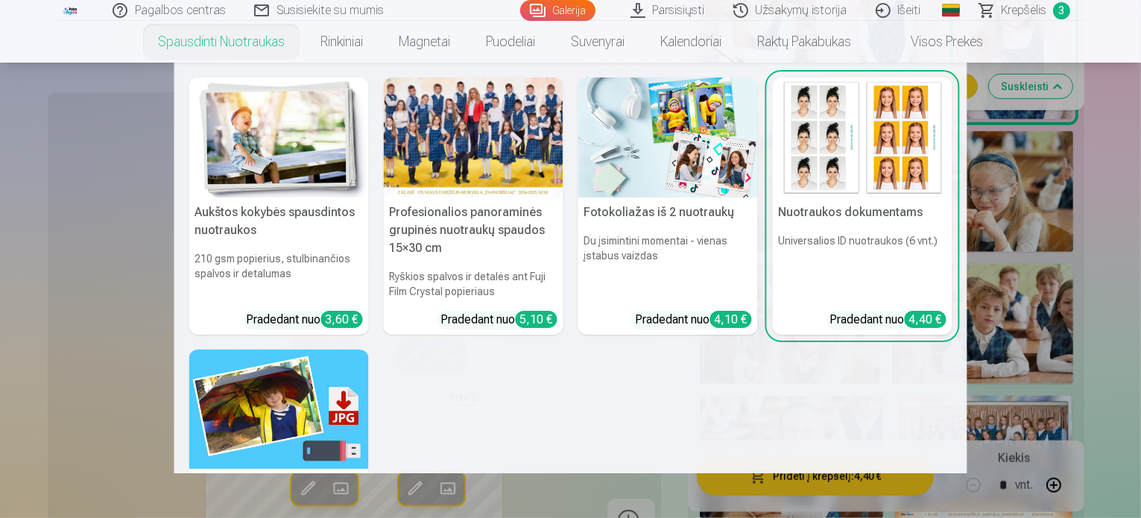
click at [301, 409] on img at bounding box center [279, 410] width 180 height 120
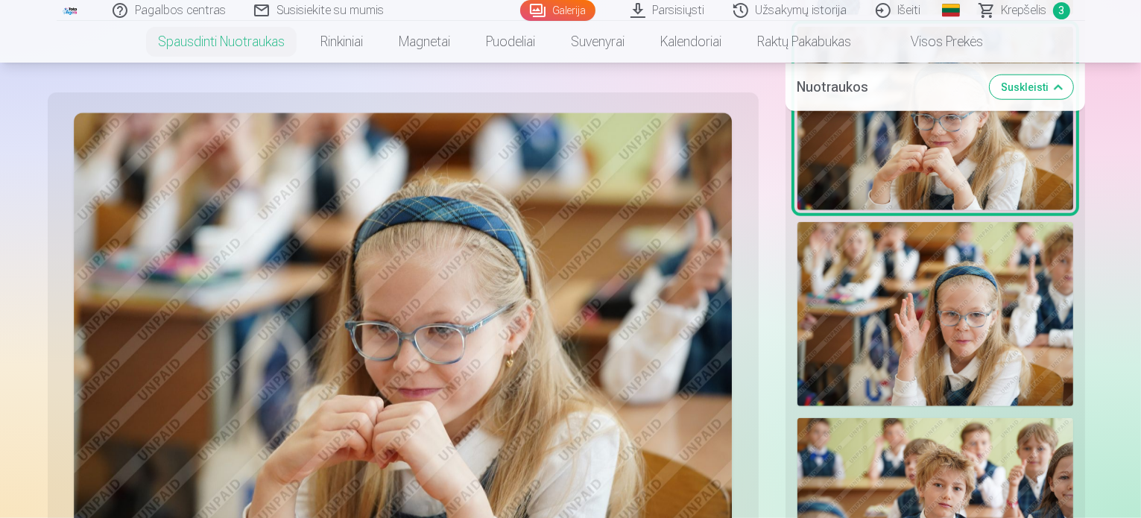
scroll to position [1476, 0]
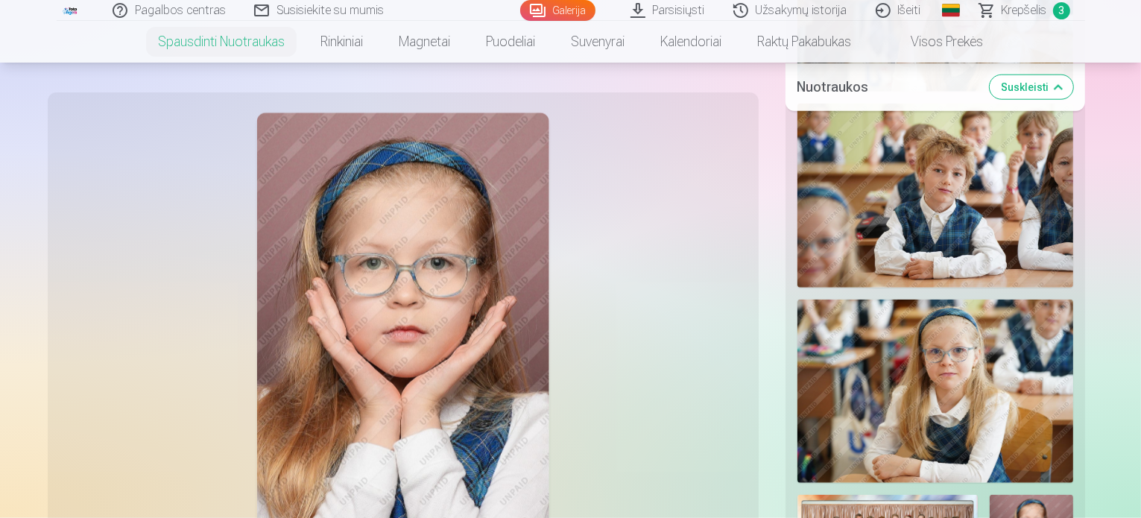
scroll to position [1799, 0]
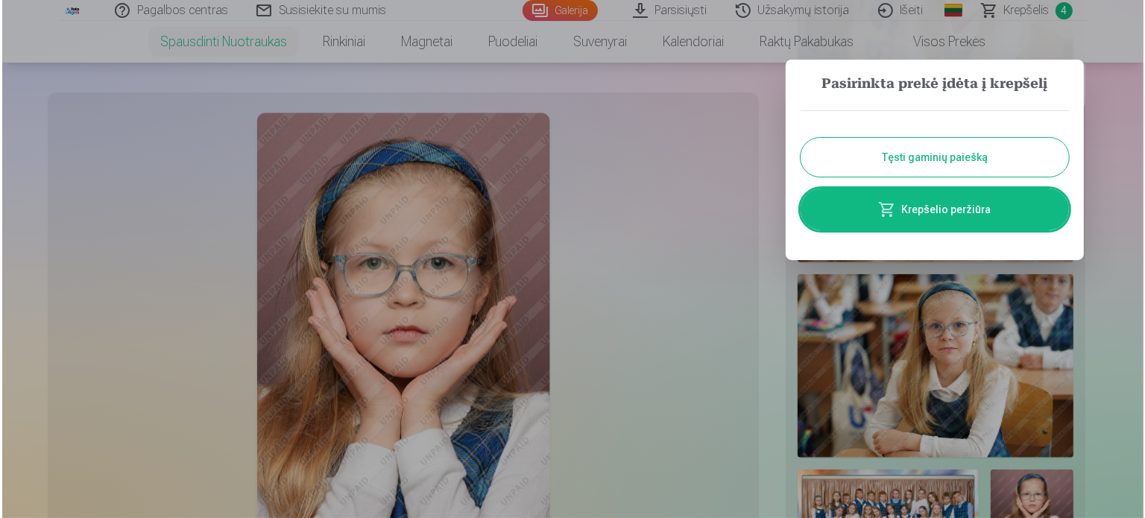
scroll to position [1810, 0]
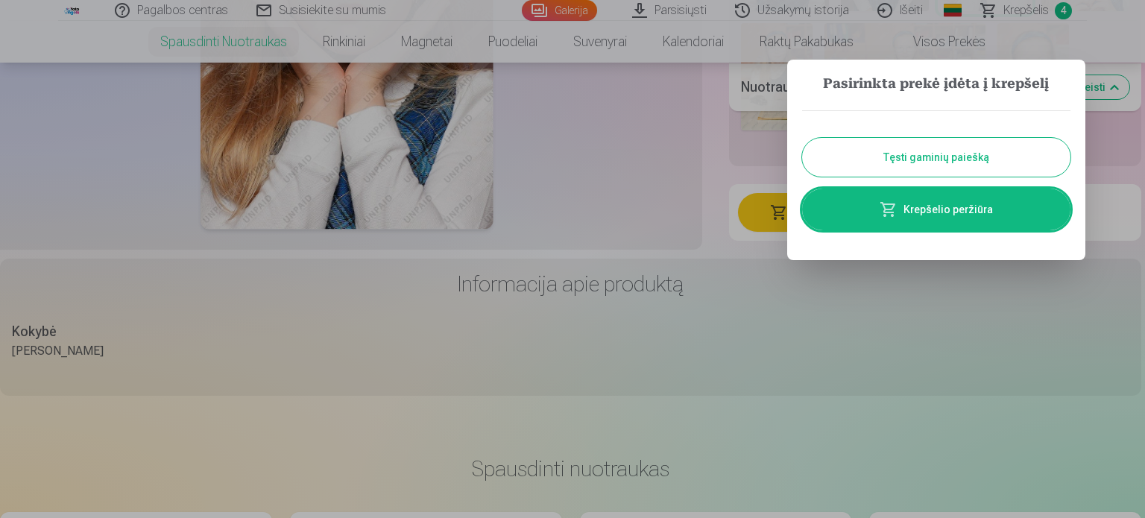
click at [973, 218] on link "Krepšelio peržiūra" at bounding box center [936, 210] width 268 height 42
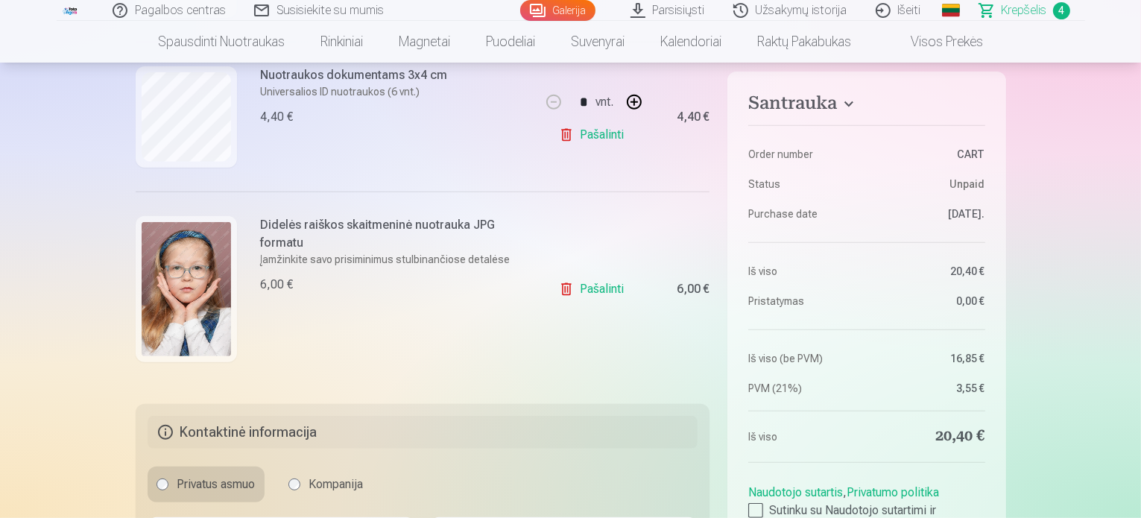
scroll to position [639, 0]
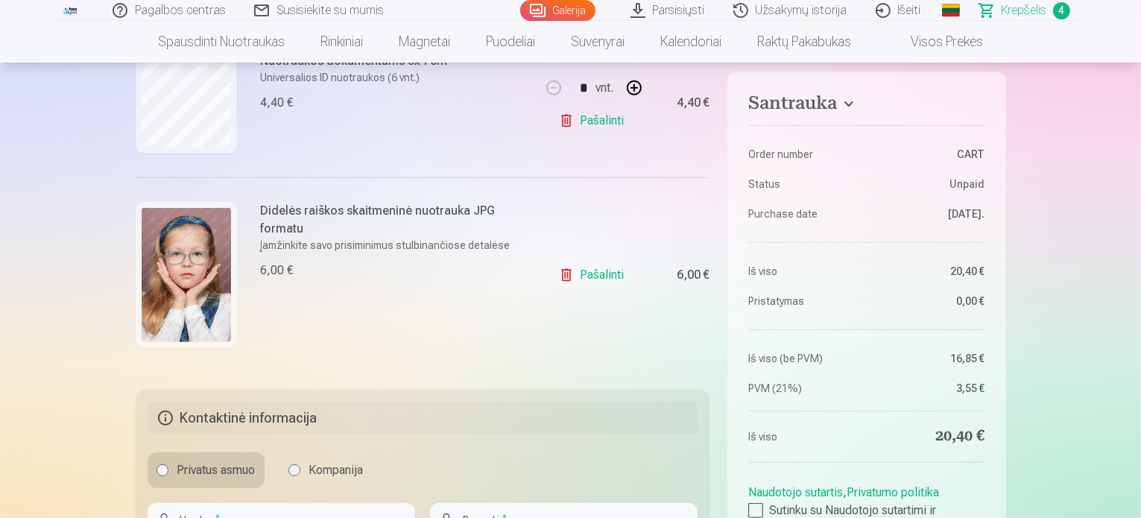
click at [609, 273] on link "Pašalinti" at bounding box center [594, 275] width 71 height 30
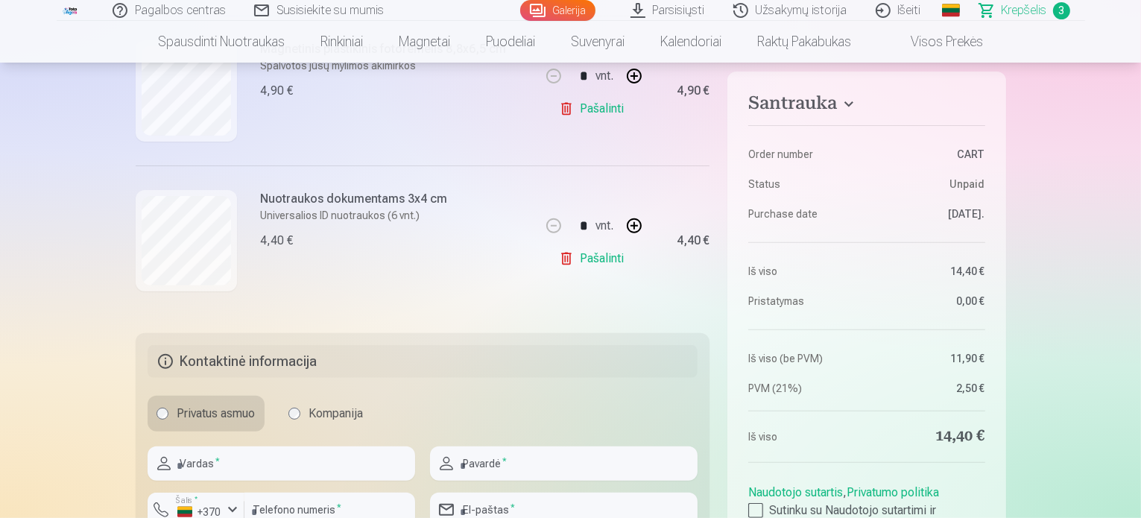
scroll to position [459, 0]
